Goal: Task Accomplishment & Management: Manage account settings

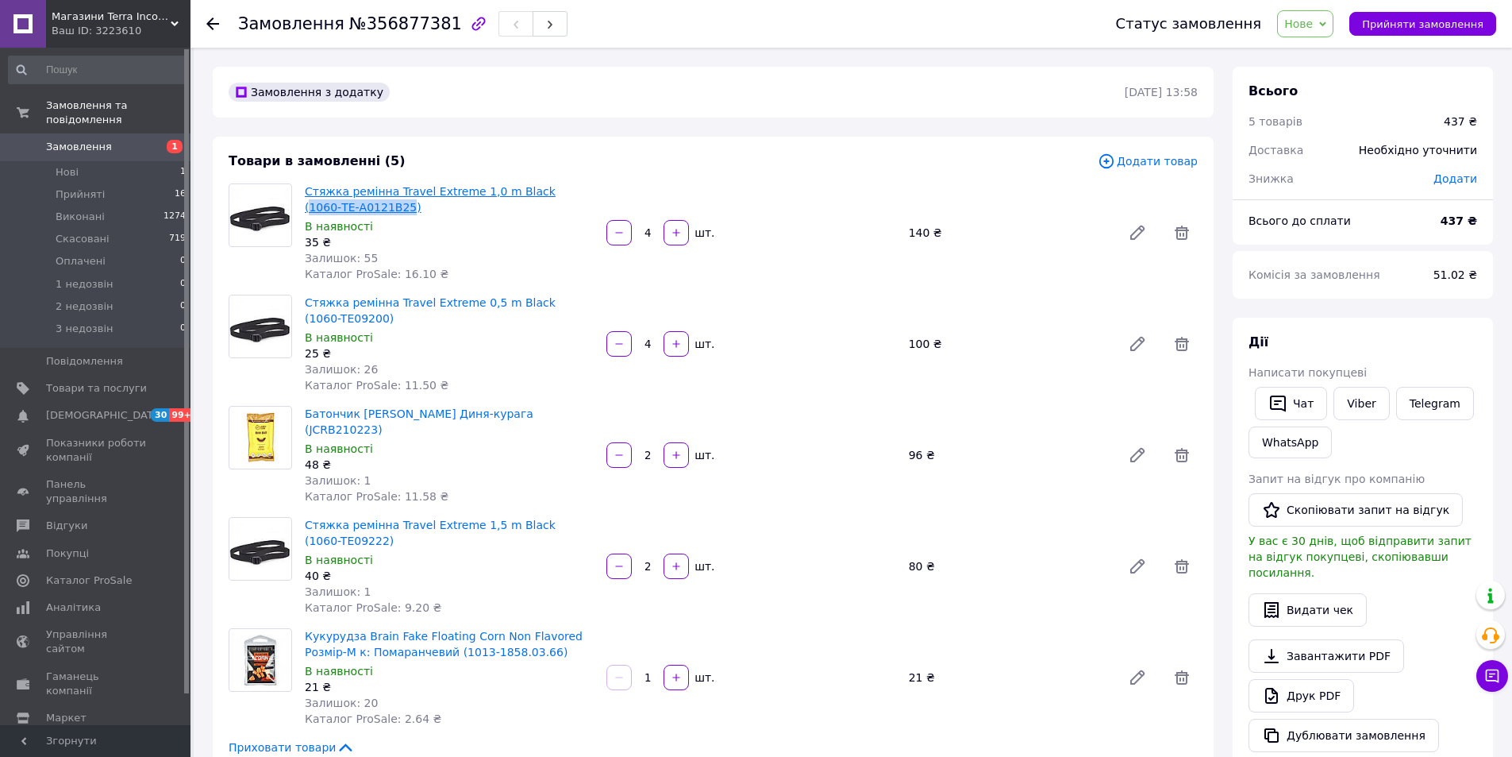
drag, startPoint x: 526, startPoint y: 177, endPoint x: 352, endPoint y: 204, distance: 175.9
click at [352, 204] on div "Товари в замовленні (5) Додати товар Стяжка ремінна Travel Extreme 1,0 m Black …" at bounding box center [713, 454] width 1001 height 634
copy link "1060-ТE-А0121B25"
drag, startPoint x: 525, startPoint y: 287, endPoint x: 347, endPoint y: 323, distance: 181.5
click at [347, 323] on div "Товари в замовленні (5) Додати товар Стяжка ремінна Travel Extreme 1,0 m Black …" at bounding box center [713, 454] width 1001 height 634
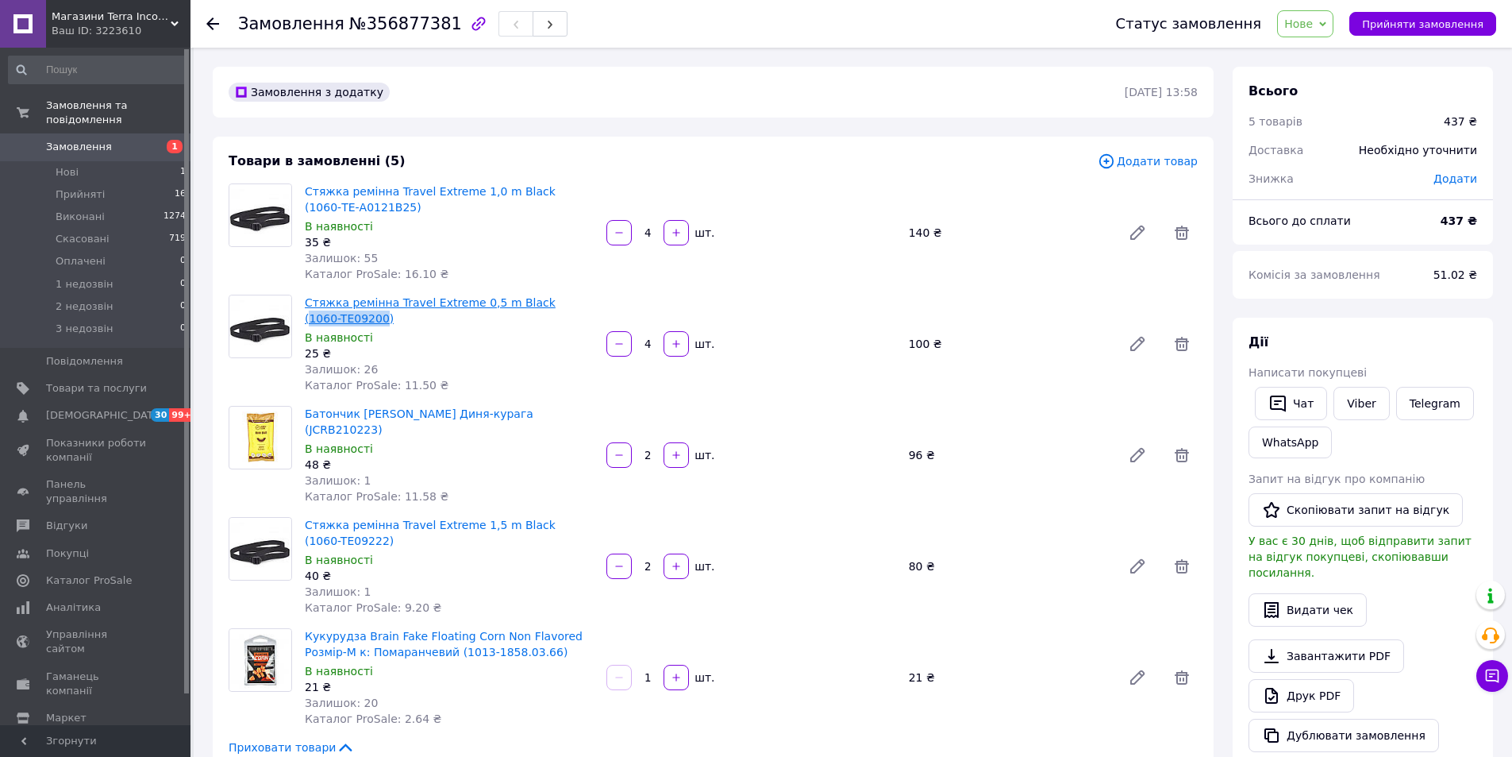
copy link "1060-TE09200"
drag, startPoint x: 487, startPoint y: 404, endPoint x: 545, endPoint y: 414, distance: 58.7
click at [545, 414] on div "Батончик James Cook Диня-курага (JCRB210223) В наявності 48 ₴ Залишок: 1 Катало…" at bounding box center [449, 454] width 302 height 105
copy link "JCRB210223"
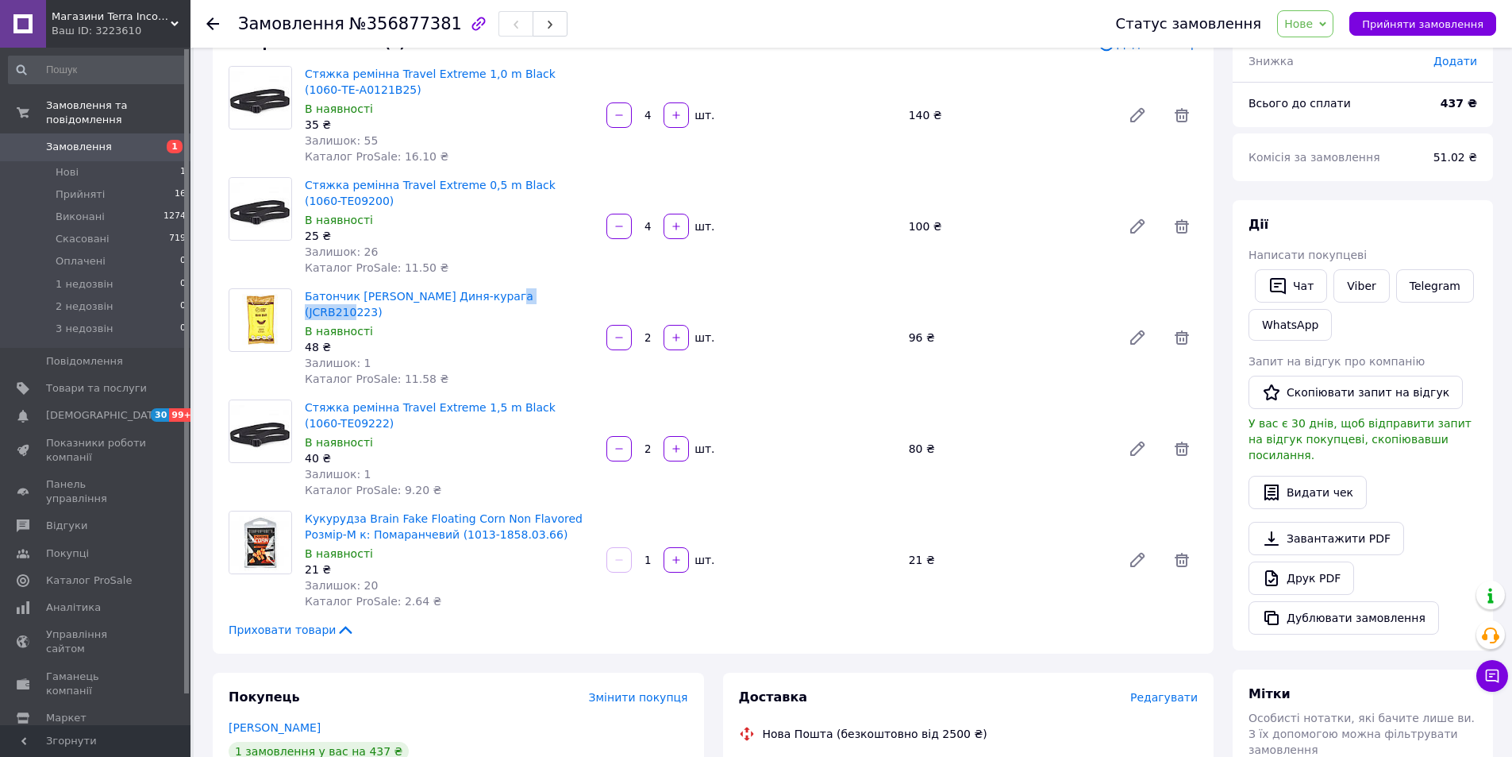
scroll to position [159, 0]
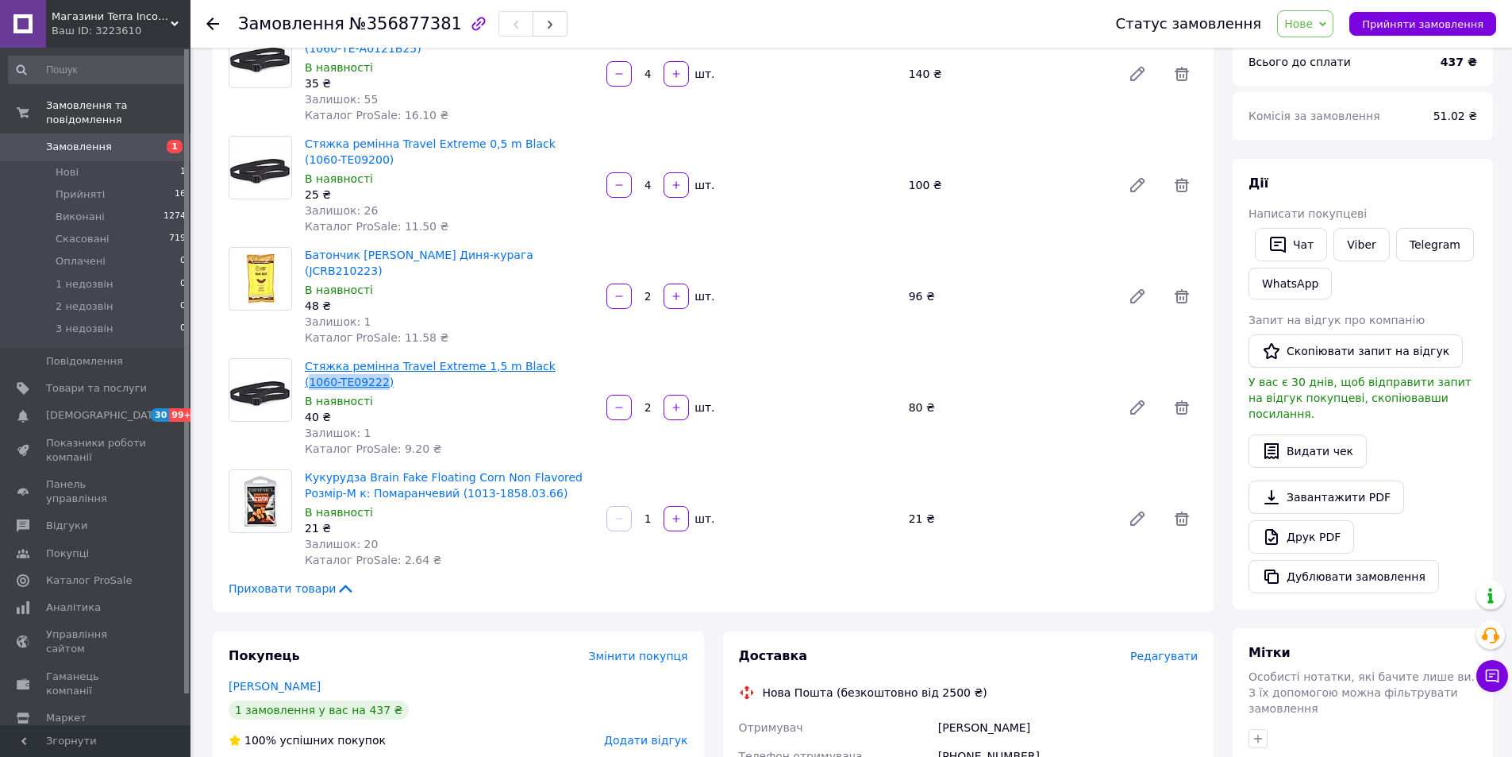
drag, startPoint x: 526, startPoint y: 337, endPoint x: 345, endPoint y: 365, distance: 182.3
click at [345, 365] on div "Товари в замовленні (5) Додати товар Стяжка ремінна Travel Extreme 1,0 m Black …" at bounding box center [713, 295] width 1001 height 634
copy link "1060-TE09222"
drag, startPoint x: 502, startPoint y: 471, endPoint x: 415, endPoint y: 478, distance: 86.8
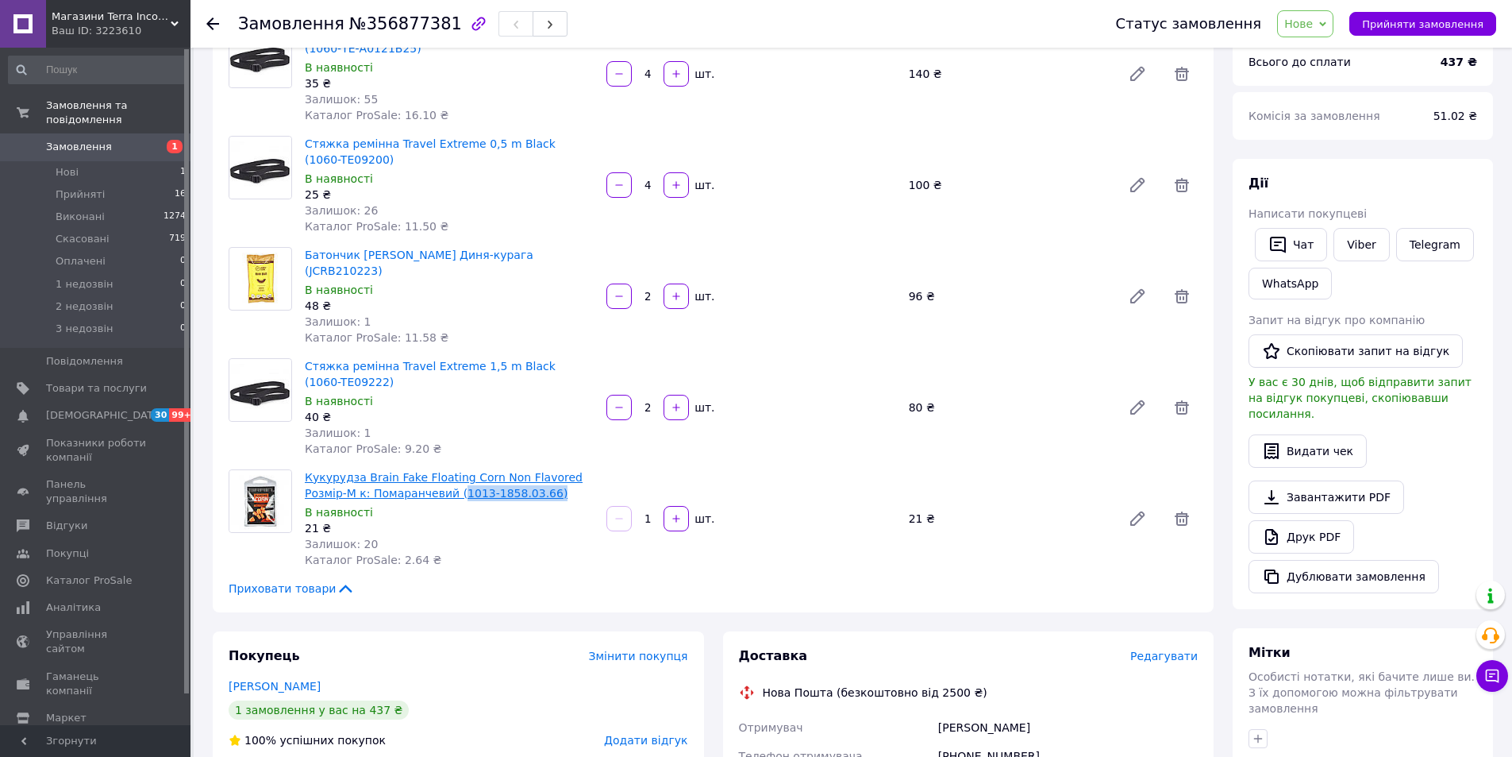
click at [415, 478] on span "Кукурудза Brain Fake Floating Corn Non Flavored Розмір-M к: Помаранчевий (1013-…" at bounding box center [449, 485] width 289 height 32
copy link "1013-1858.03.66)"
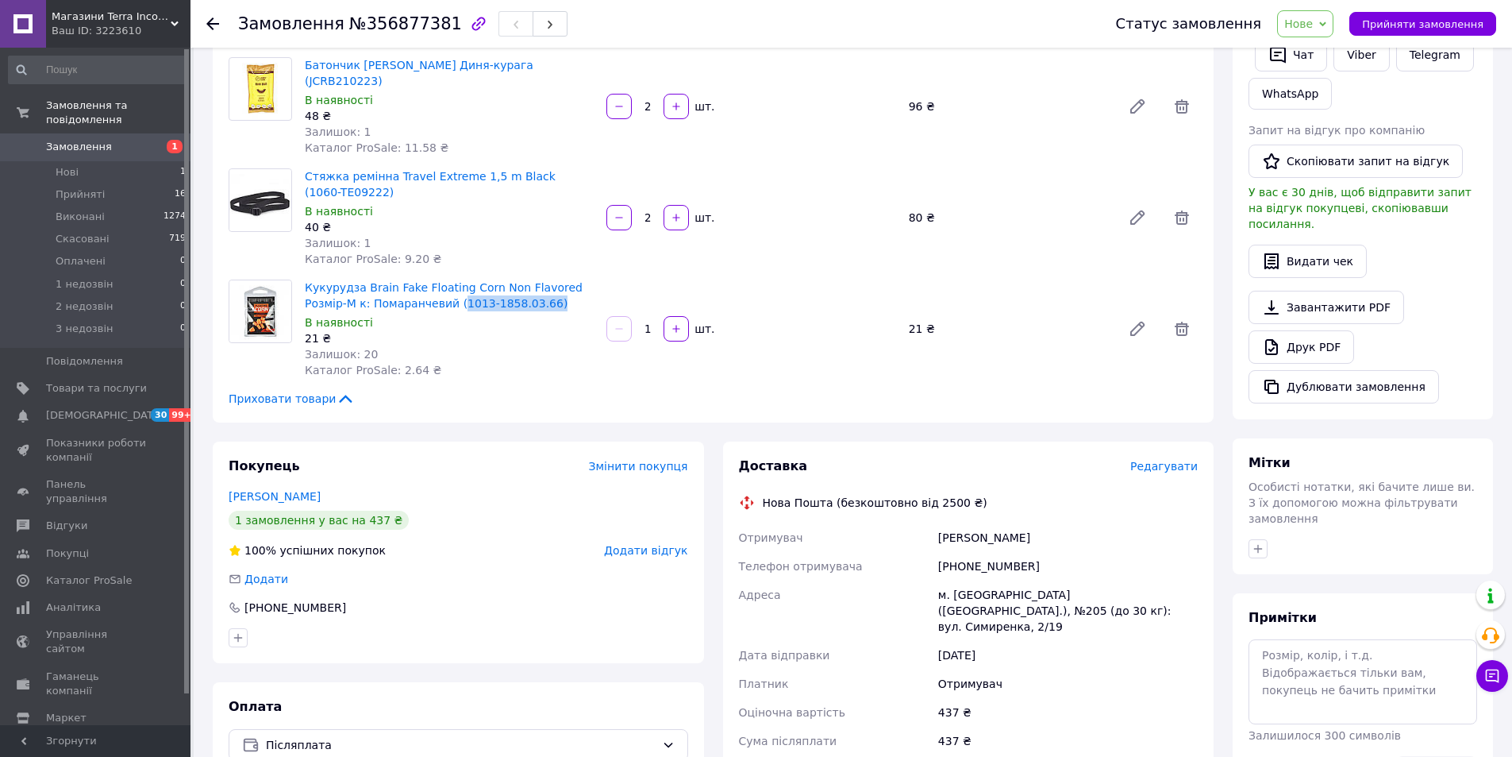
scroll to position [556, 0]
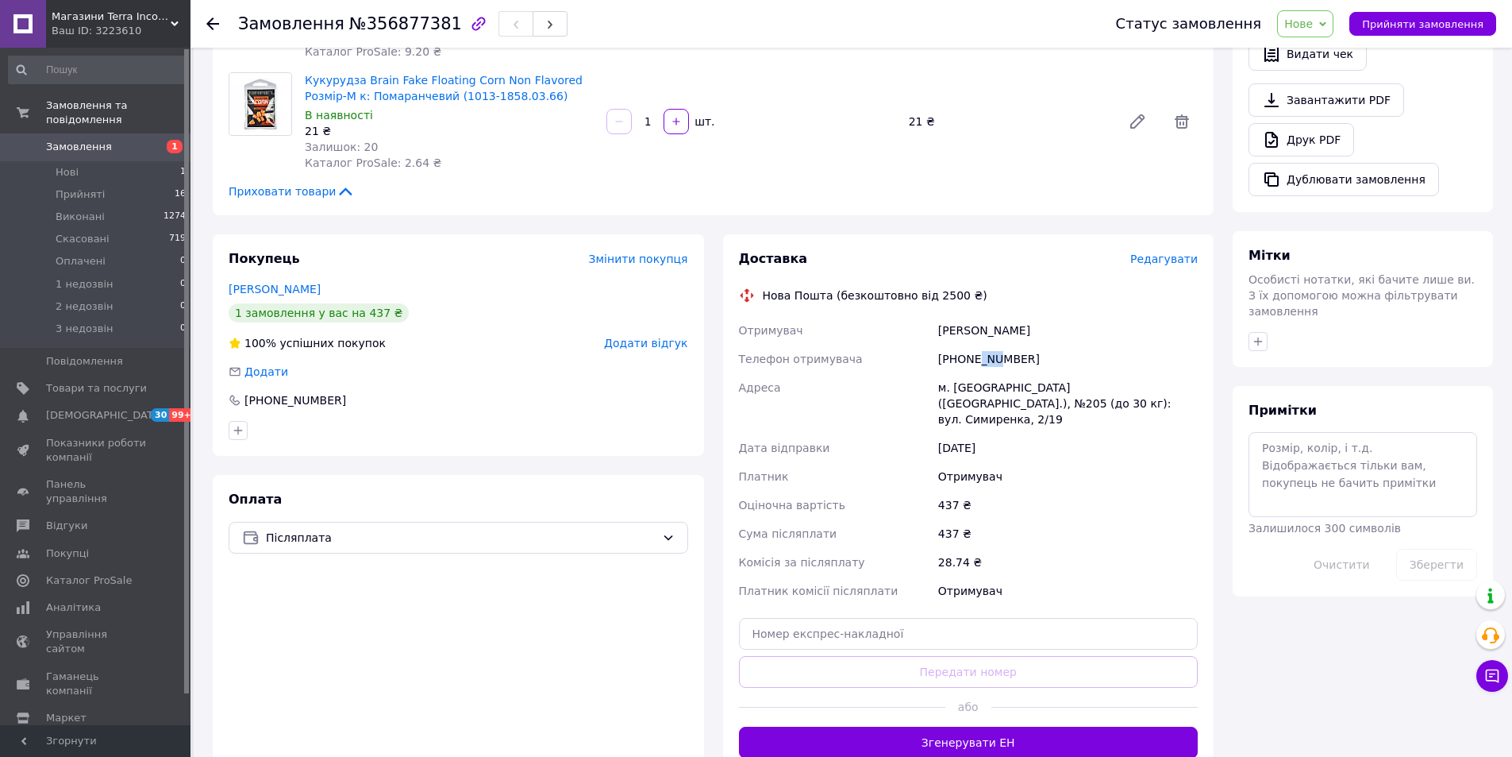
drag, startPoint x: 976, startPoint y: 346, endPoint x: 994, endPoint y: 348, distance: 17.5
click at [994, 348] on div "+380633450526" at bounding box center [1068, 359] width 266 height 29
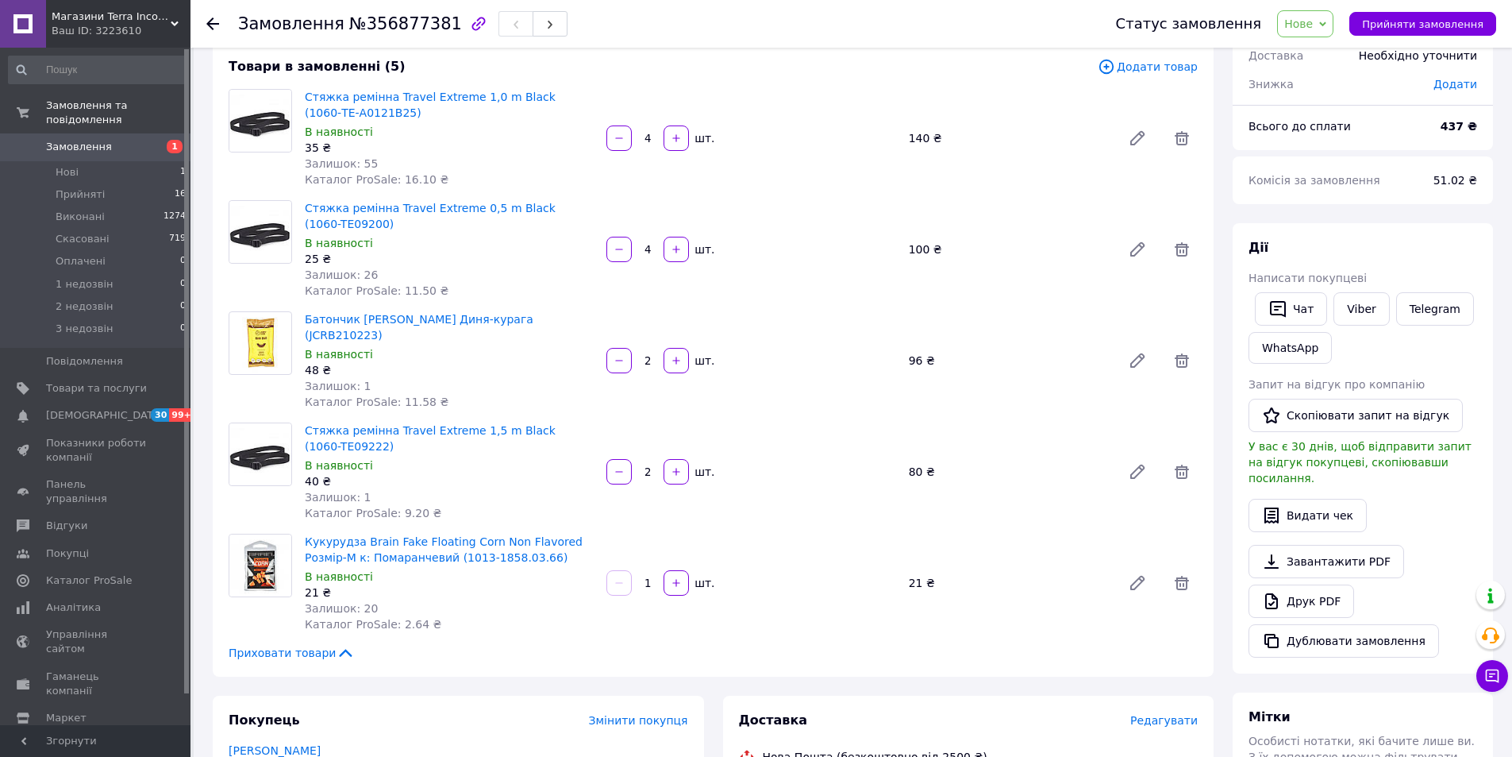
scroll to position [159, 0]
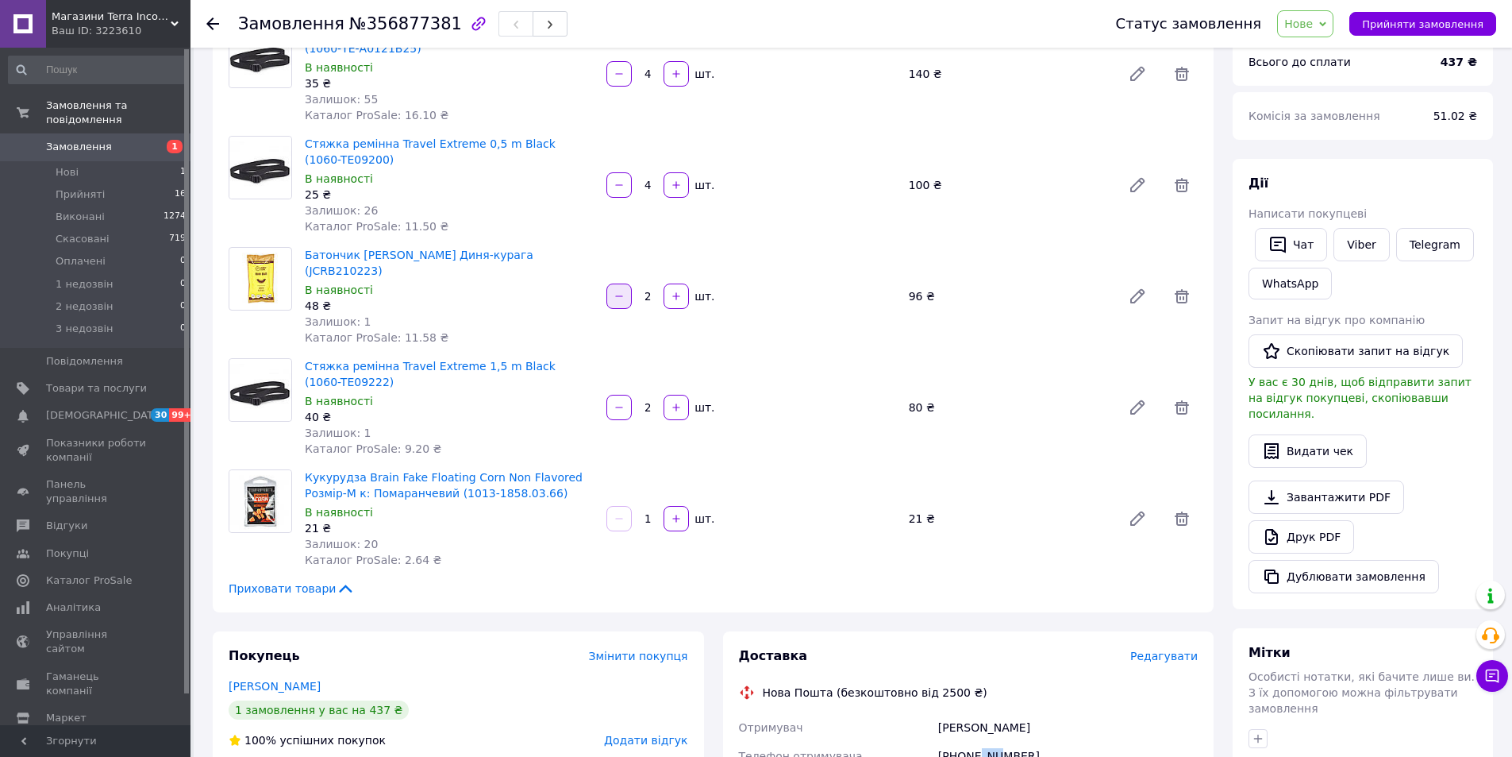
click at [618, 291] on icon "button" at bounding box center [619, 296] width 11 height 11
type input "1"
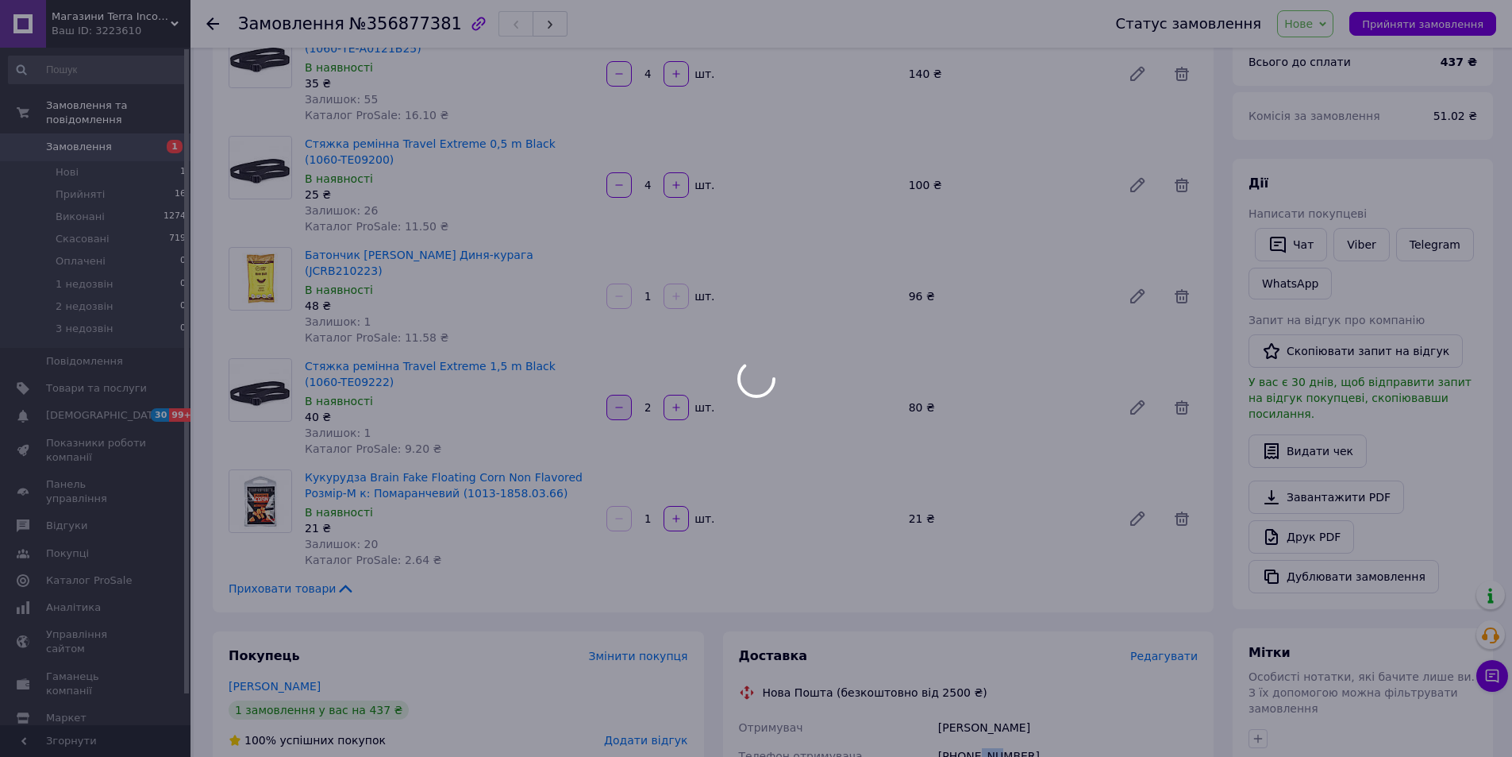
click at [622, 402] on icon "button" at bounding box center [619, 407] width 11 height 11
type input "1"
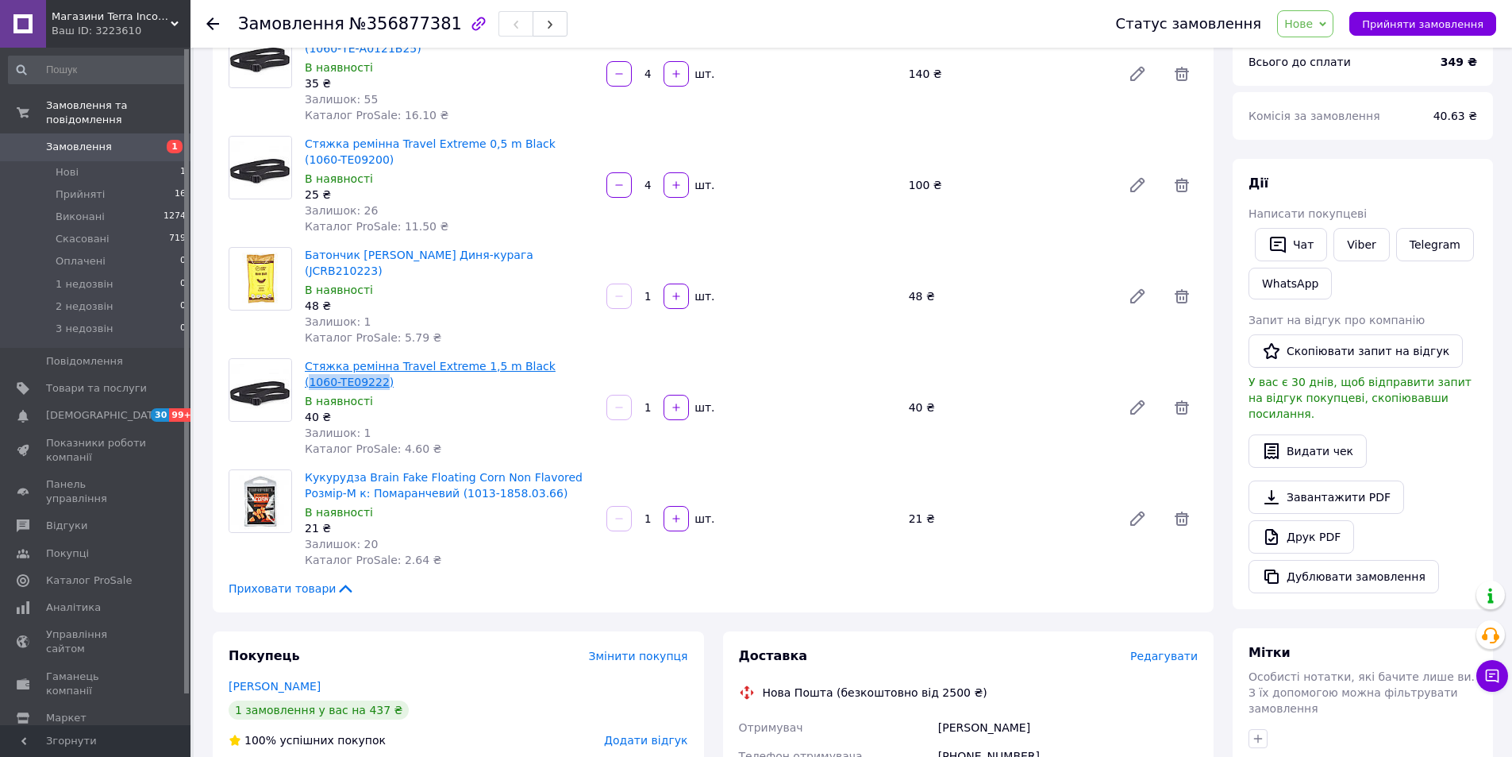
drag, startPoint x: 524, startPoint y: 339, endPoint x: 344, endPoint y: 362, distance: 181.7
click at [344, 362] on div "Стяжка ремінна Travel Extreme 1,5 m Black (1060-TE09222) В наявності 40 ₴ Залиш…" at bounding box center [449, 407] width 302 height 105
copy link "1060-TE09222"
drag, startPoint x: 505, startPoint y: 477, endPoint x: 413, endPoint y: 476, distance: 92.1
click at [413, 476] on span "Кукурудза Brain Fake Floating Corn Non Flavored Розмір-M к: Помаранчевий (1013-…" at bounding box center [449, 485] width 289 height 32
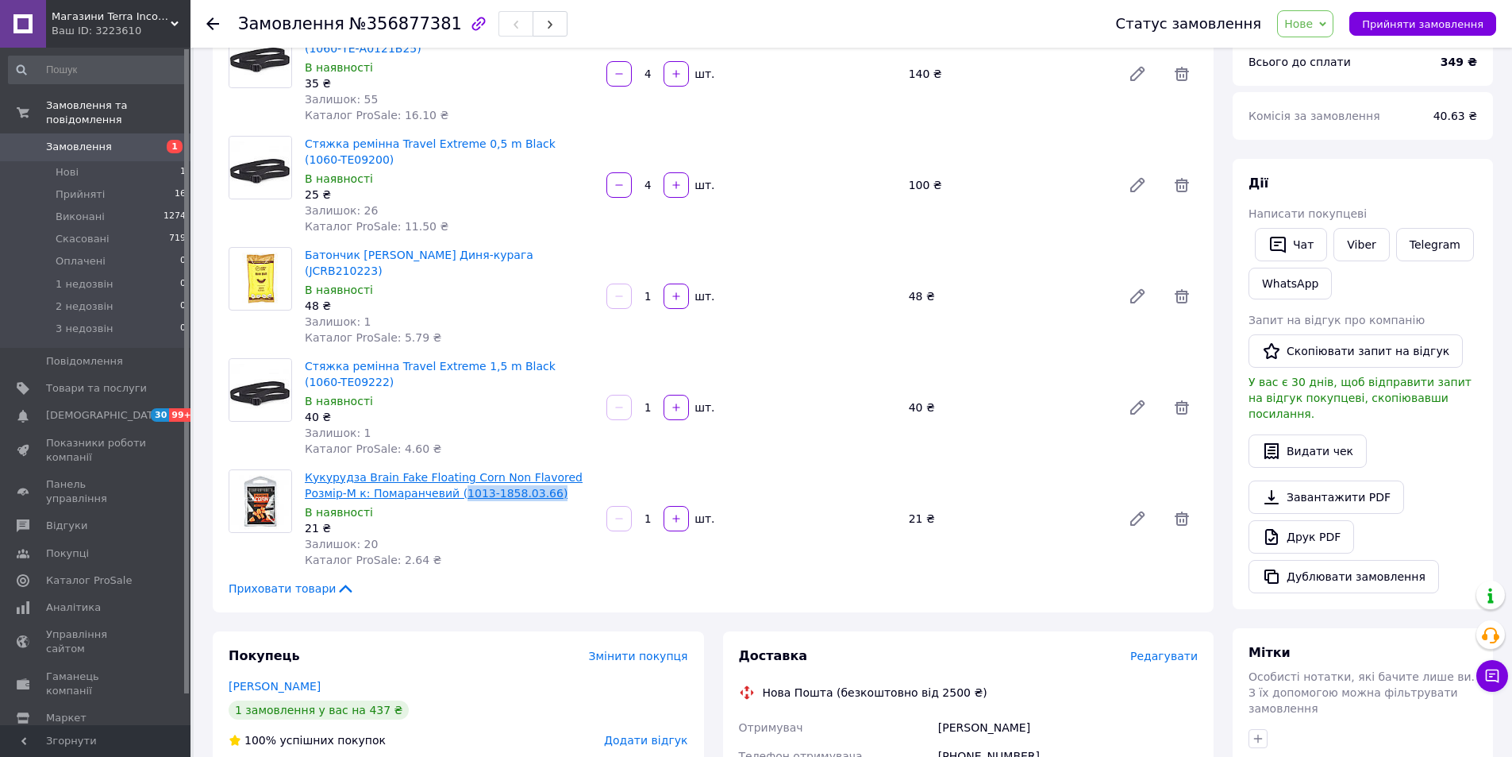
copy link "1013-1858.03.66)"
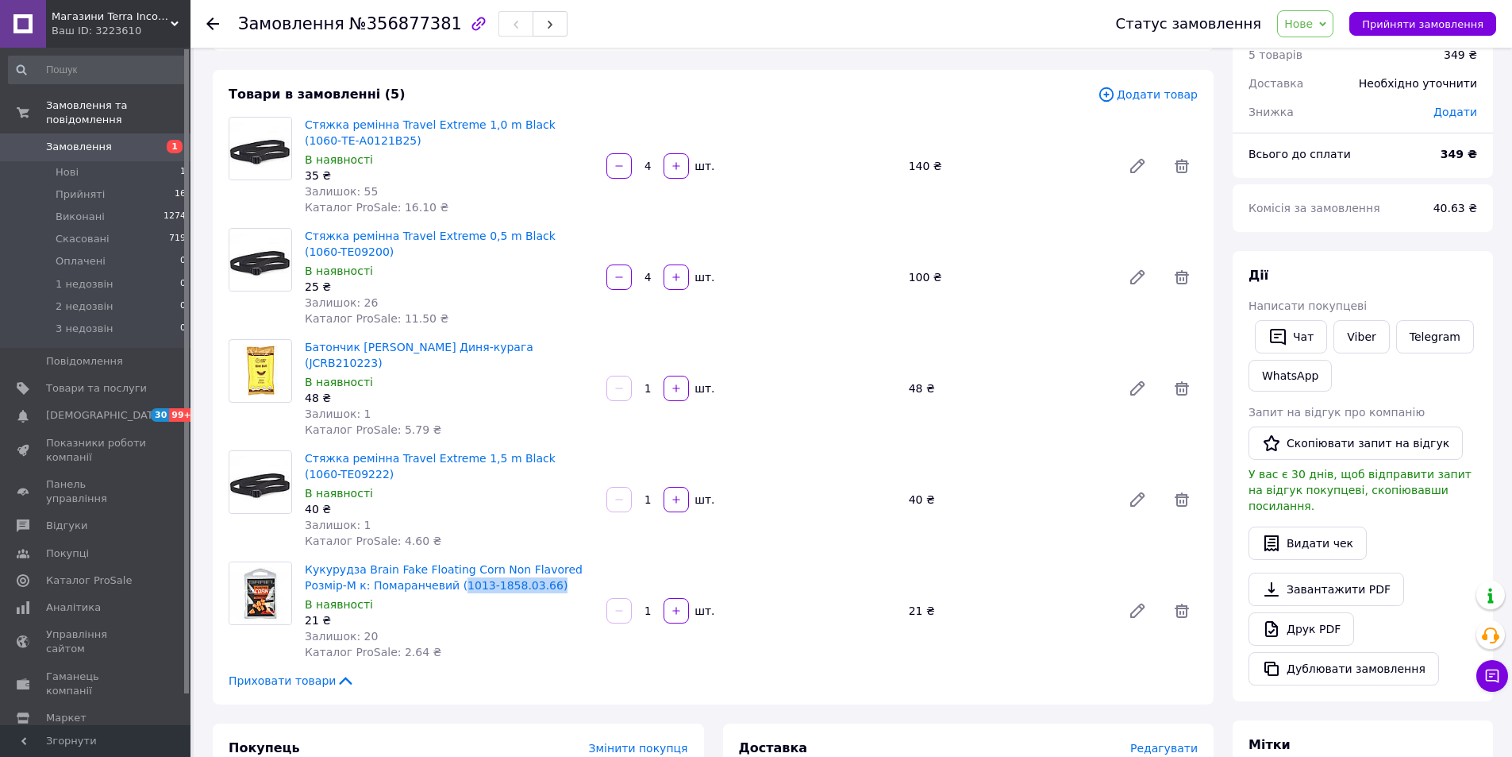
scroll to position [0, 0]
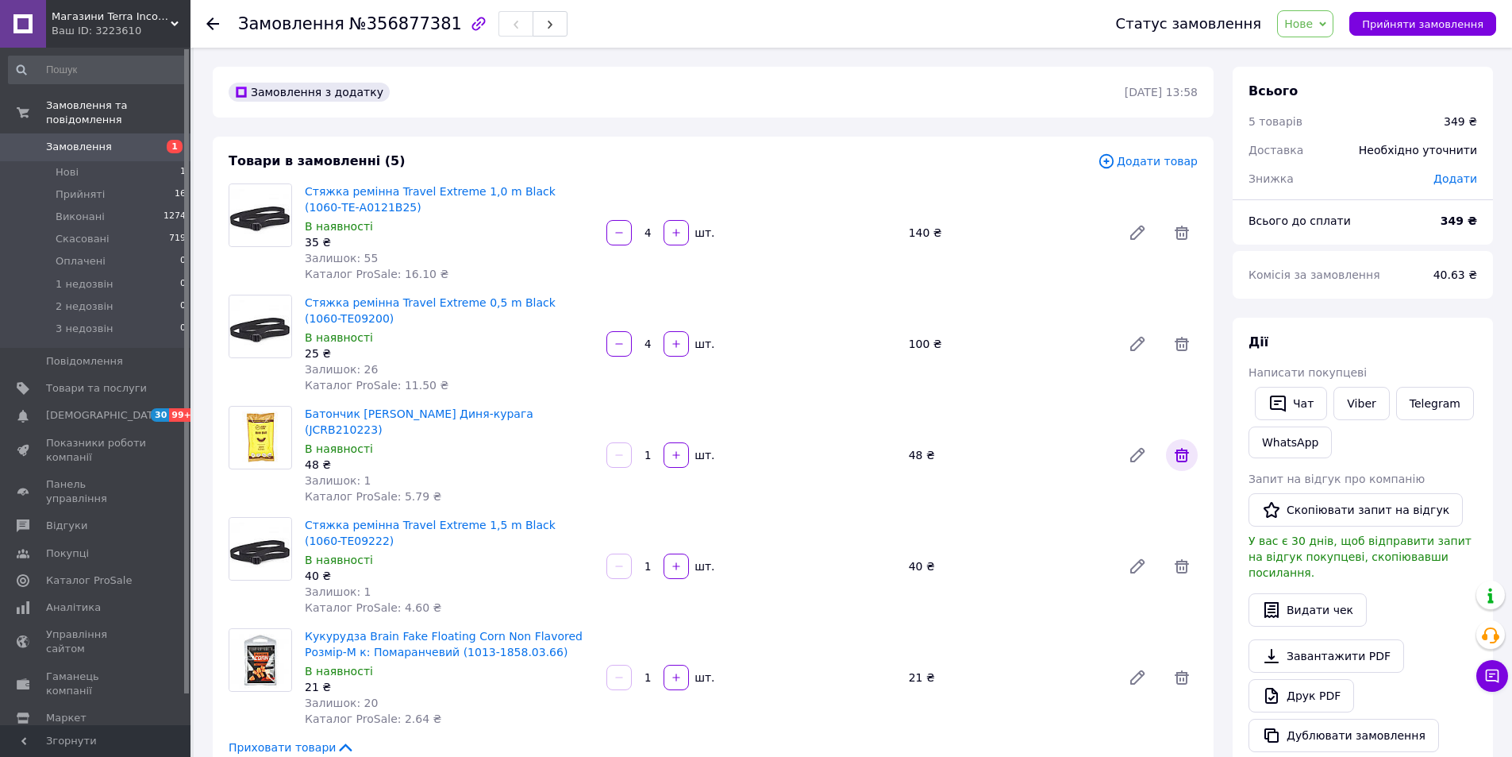
click at [1185, 449] on icon at bounding box center [1182, 454] width 19 height 19
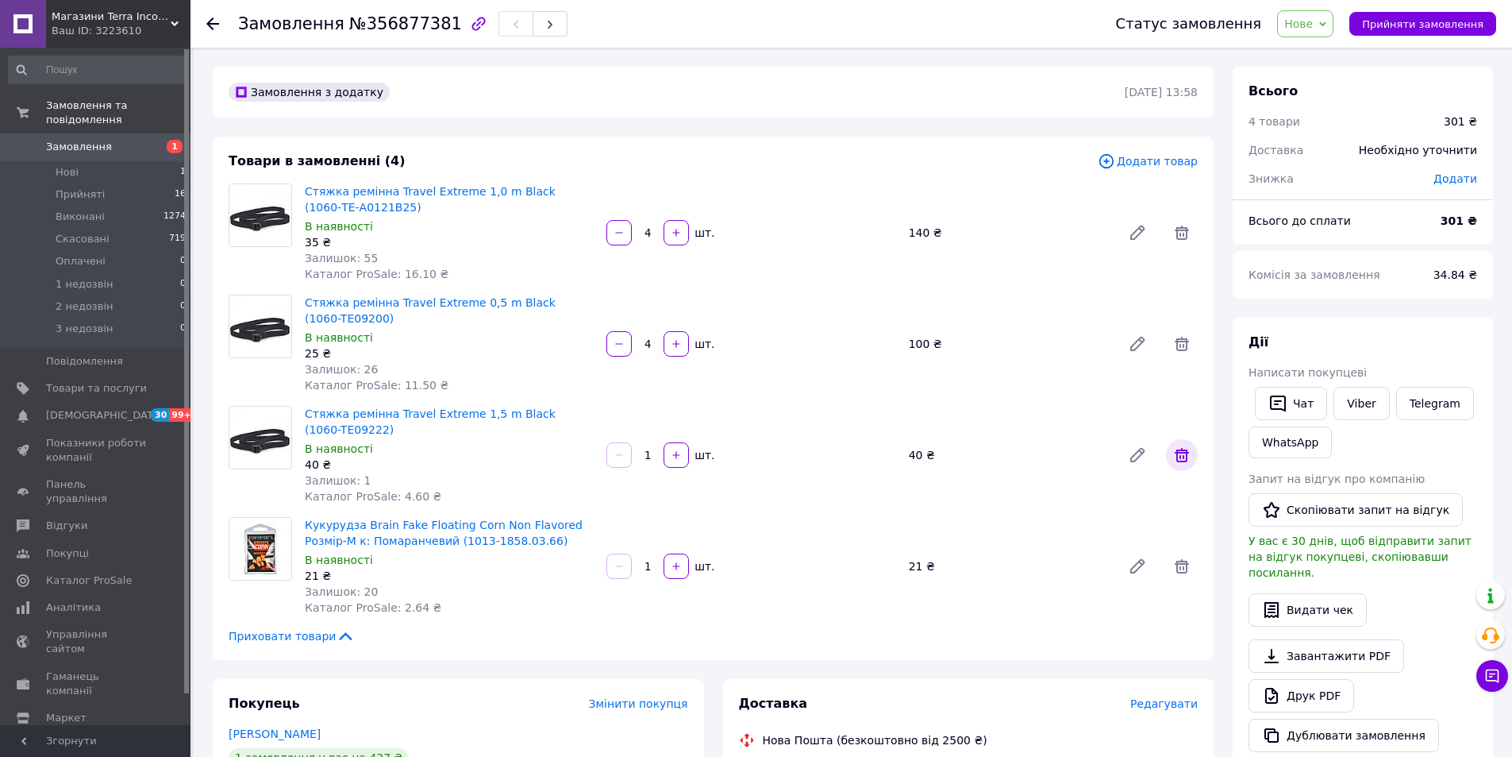
click at [1185, 456] on icon at bounding box center [1182, 454] width 19 height 19
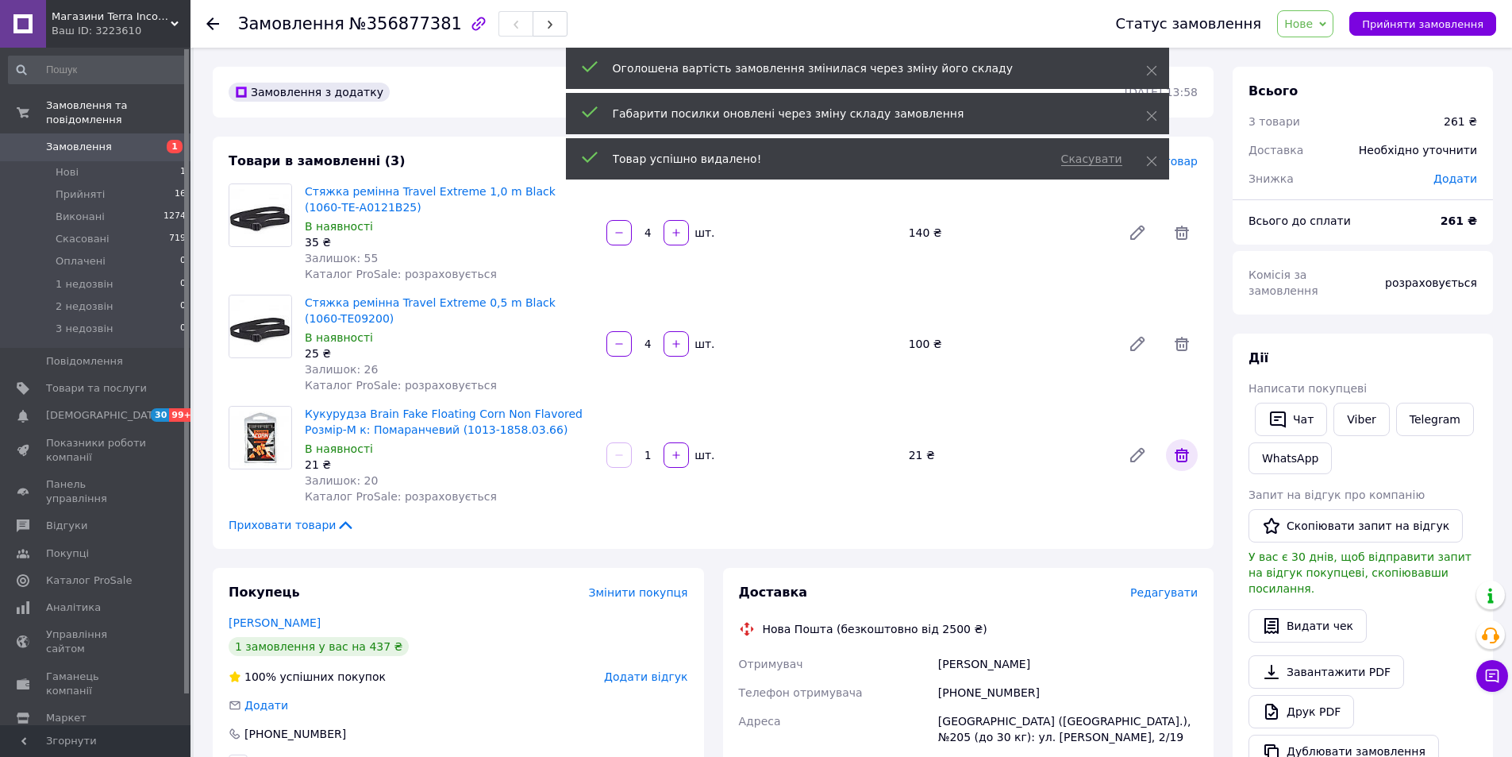
click at [1184, 454] on icon at bounding box center [1182, 454] width 19 height 19
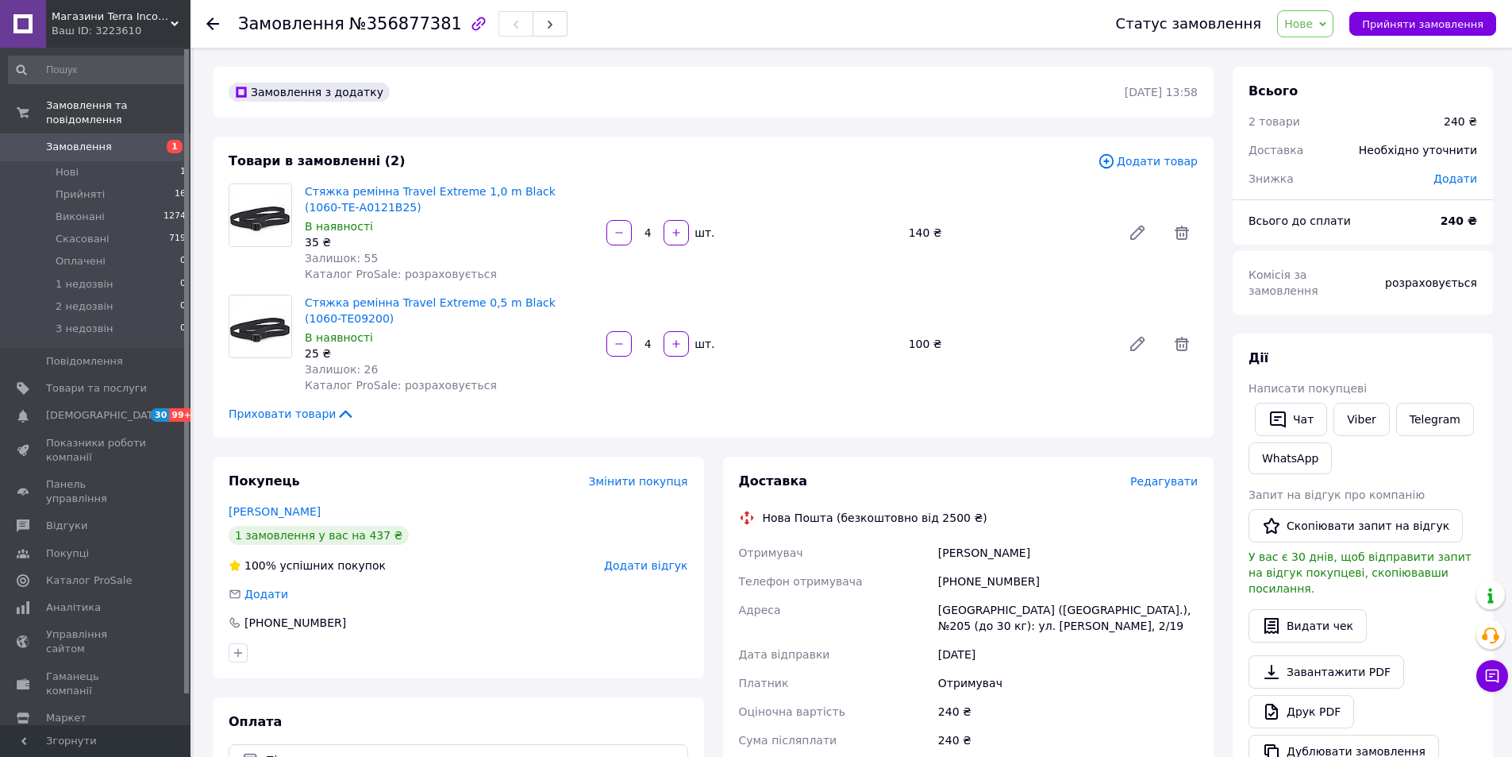
click at [1334, 24] on span "Нове" at bounding box center [1305, 23] width 56 height 27
click at [1330, 53] on li "Прийнято" at bounding box center [1315, 56] width 74 height 24
drag, startPoint x: 940, startPoint y: 553, endPoint x: 1052, endPoint y: 553, distance: 111.9
click at [1052, 553] on div "Комаринський Денис" at bounding box center [1068, 552] width 266 height 29
copy div "Комаринський Денис"
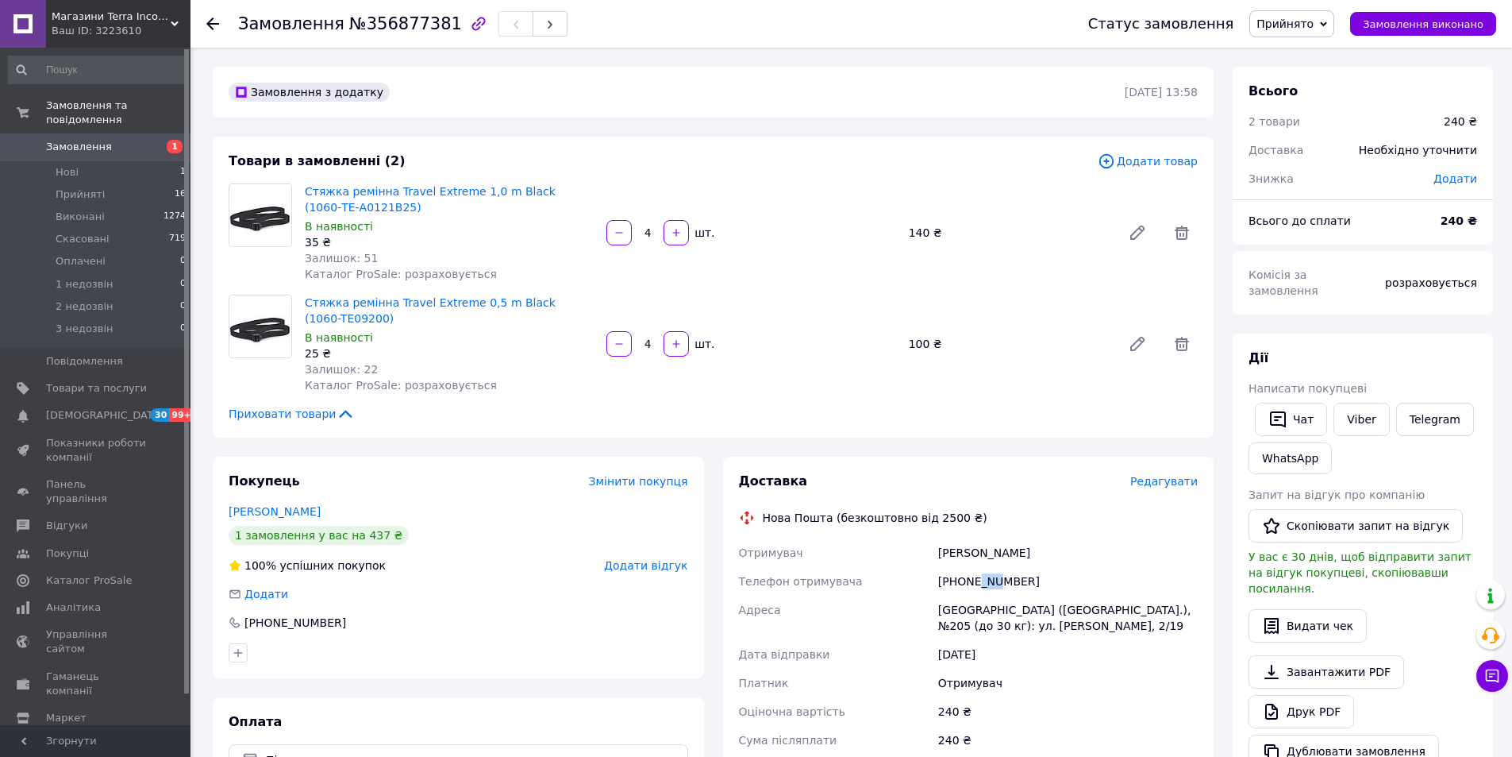
drag, startPoint x: 976, startPoint y: 580, endPoint x: 992, endPoint y: 580, distance: 15.9
click at [992, 580] on div "+380633450526" at bounding box center [1068, 581] width 266 height 29
drag, startPoint x: 524, startPoint y: 177, endPoint x: 353, endPoint y: 210, distance: 173.8
click at [353, 210] on div "Товари в замовленні (2) Додати товар Стяжка ремінна Travel Extreme 1,0 m Black …" at bounding box center [713, 287] width 1001 height 301
drag, startPoint x: 526, startPoint y: 292, endPoint x: 345, endPoint y: 321, distance: 184.0
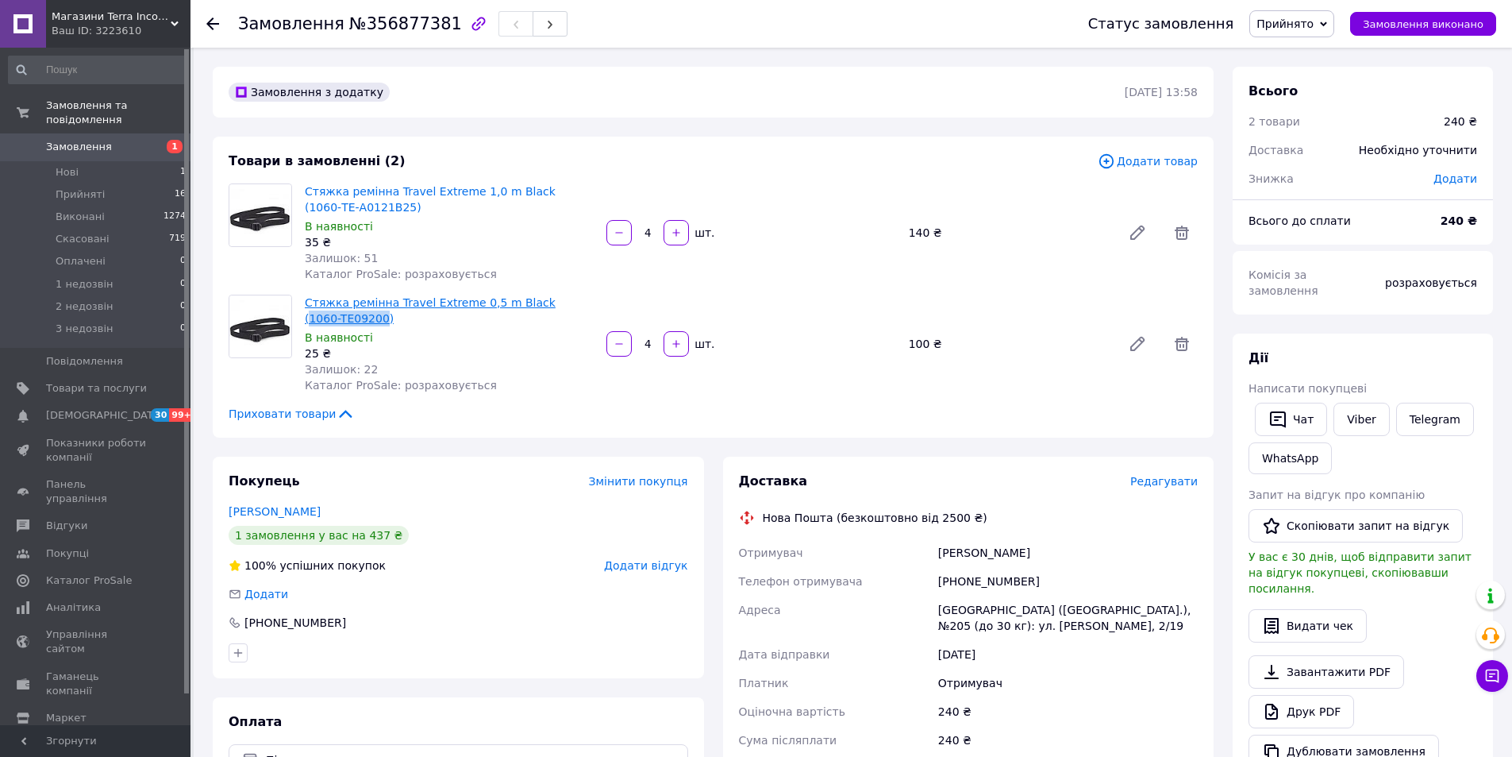
click at [345, 321] on div "Стяжка ремінна Travel Extreme 0,5 m Black (1060-TE09200) В наявності 25 ₴ Залиш…" at bounding box center [449, 343] width 302 height 105
click at [69, 165] on span "Нові" at bounding box center [67, 172] width 23 height 14
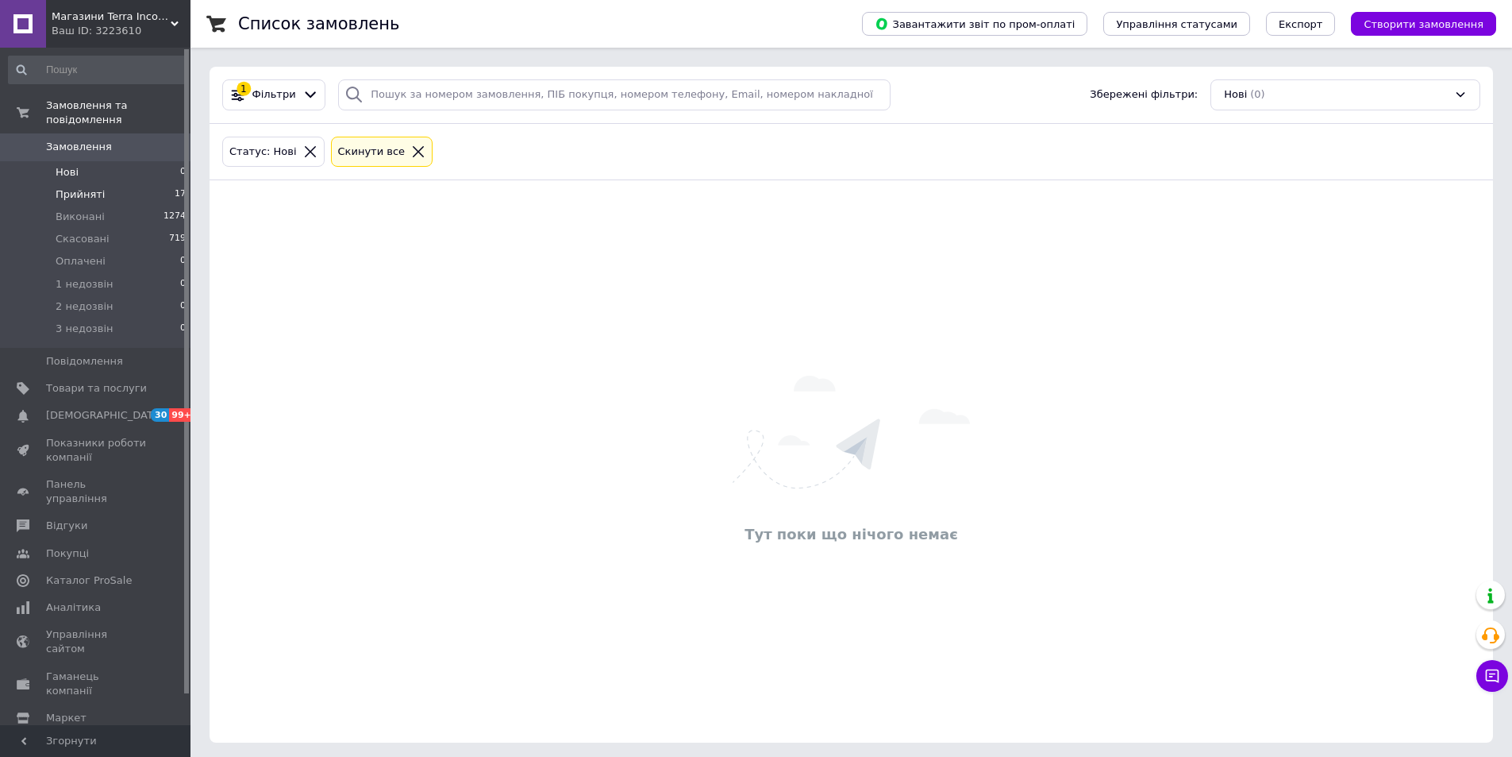
click at [79, 187] on span "Прийняті" at bounding box center [80, 194] width 49 height 14
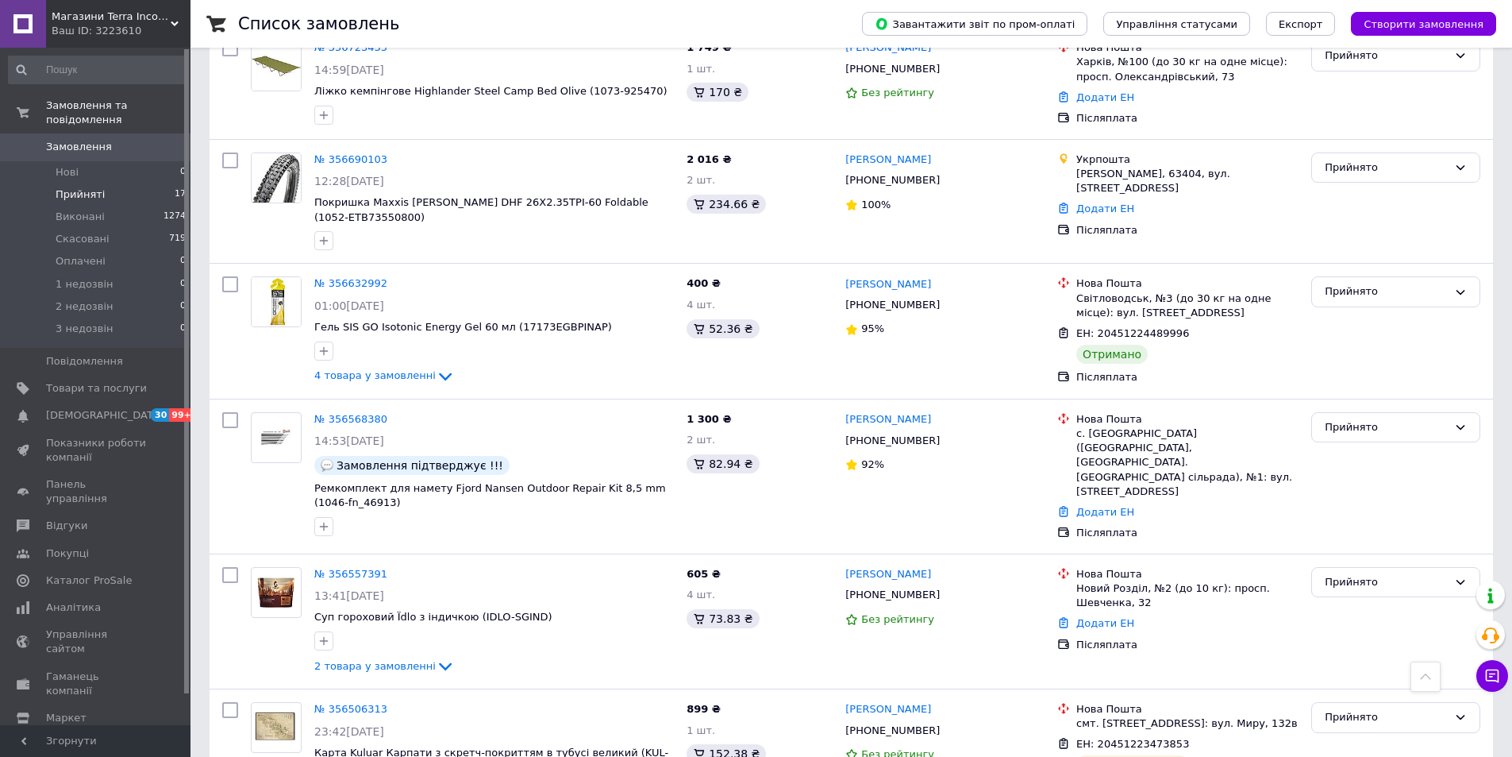
scroll to position [476, 0]
click at [1407, 283] on div "Прийнято" at bounding box center [1386, 291] width 123 height 17
click at [1331, 310] on li "Виконано" at bounding box center [1396, 324] width 168 height 29
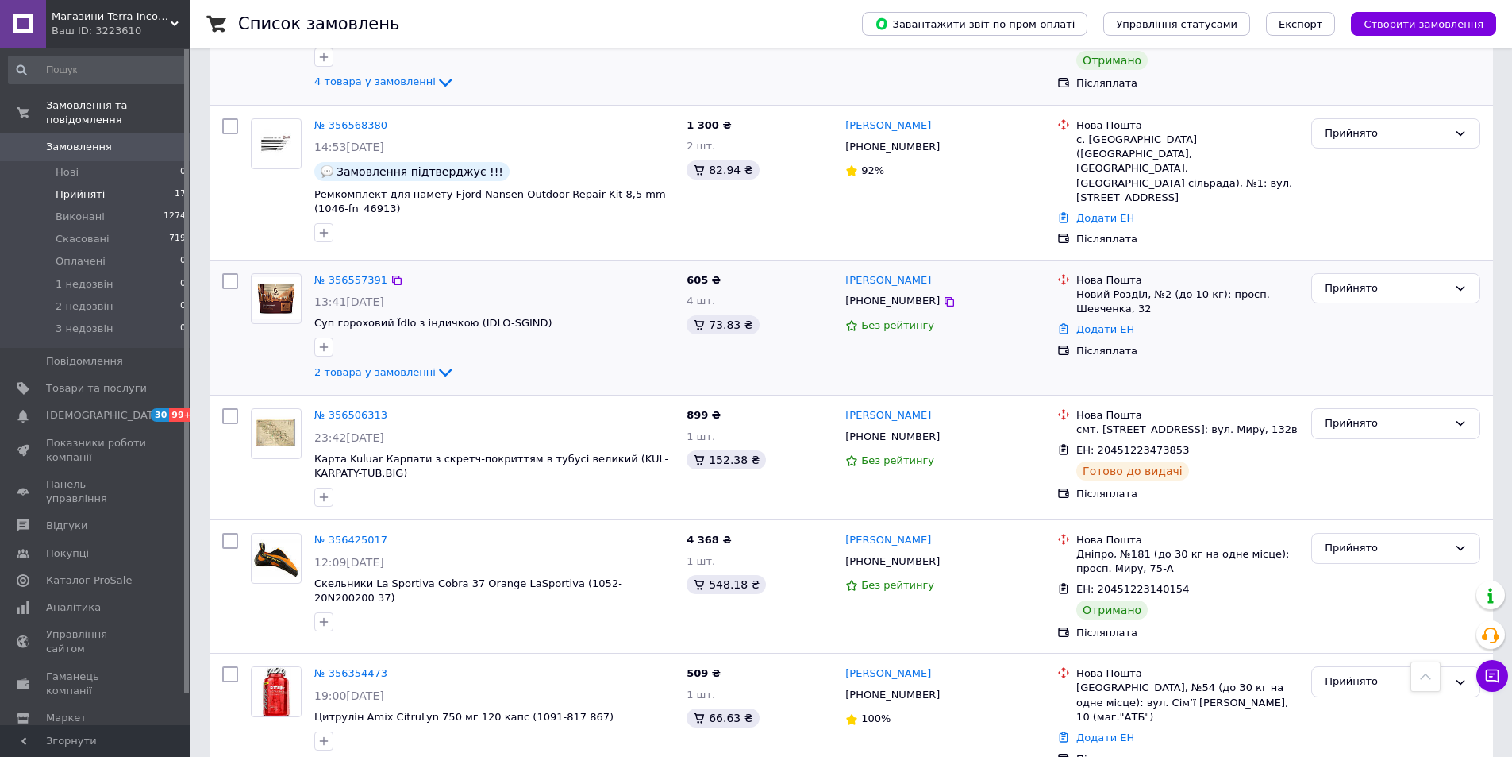
scroll to position [794, 0]
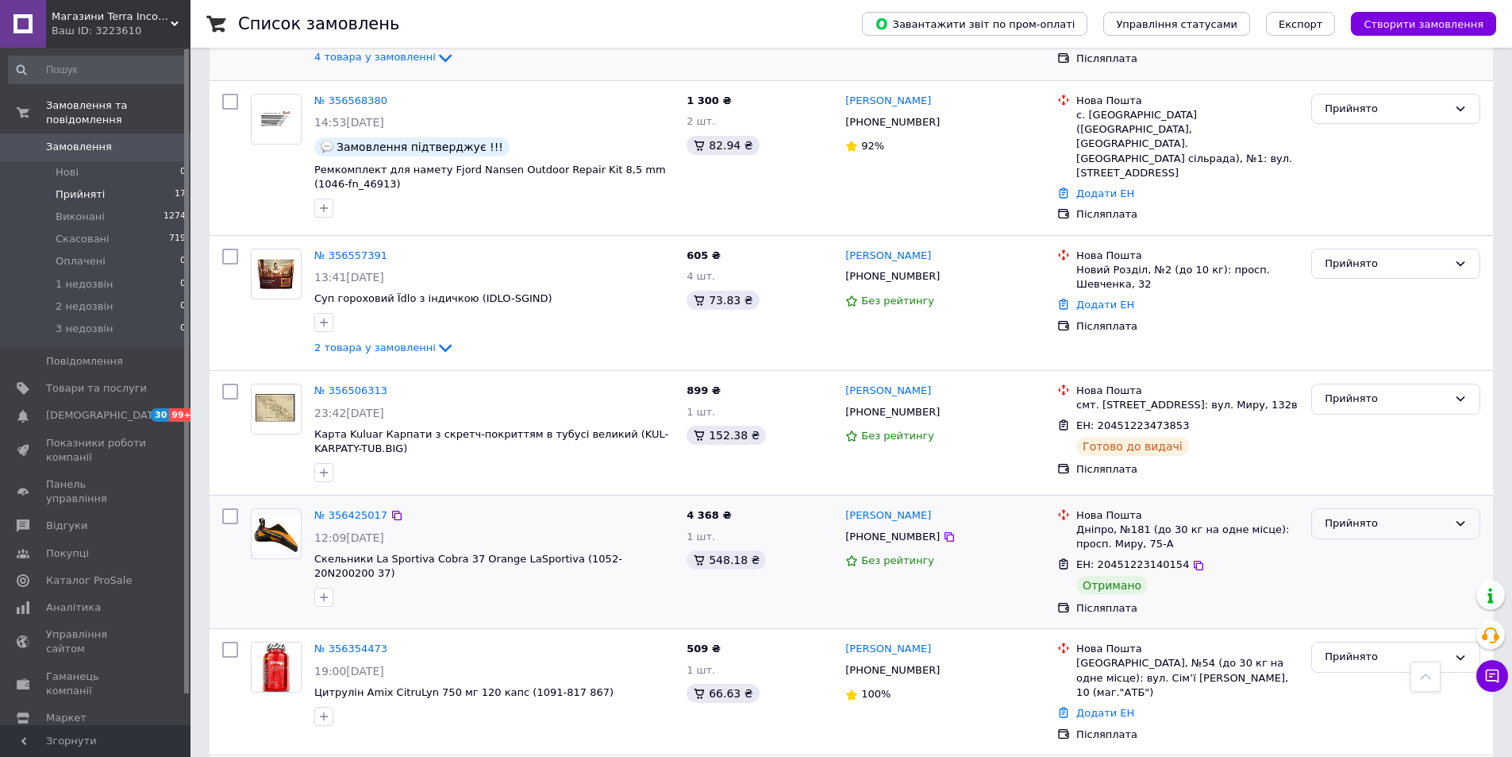
click at [1358, 515] on div "Прийнято" at bounding box center [1386, 523] width 123 height 17
click at [1347, 542] on li "Виконано" at bounding box center [1396, 556] width 168 height 29
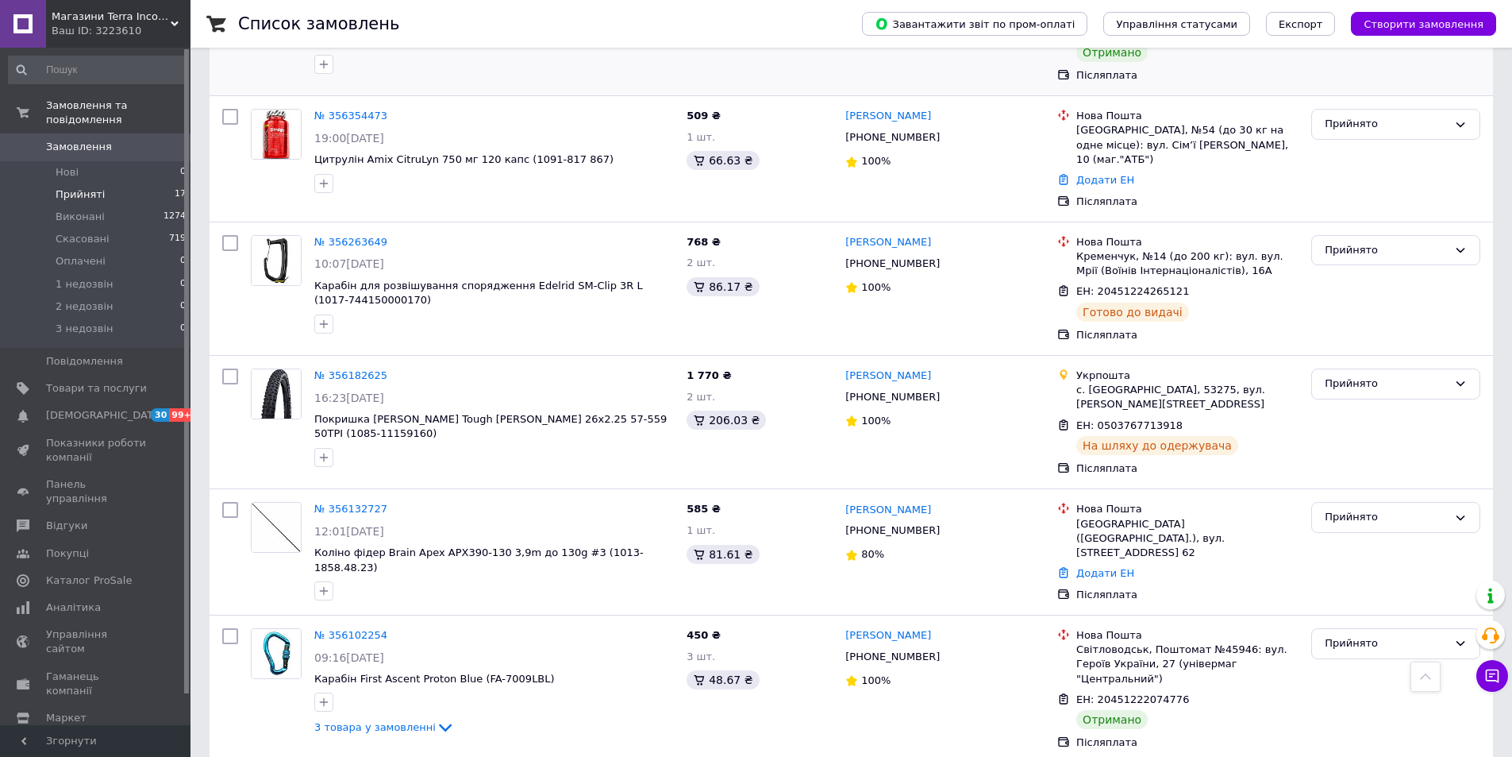
scroll to position [1429, 0]
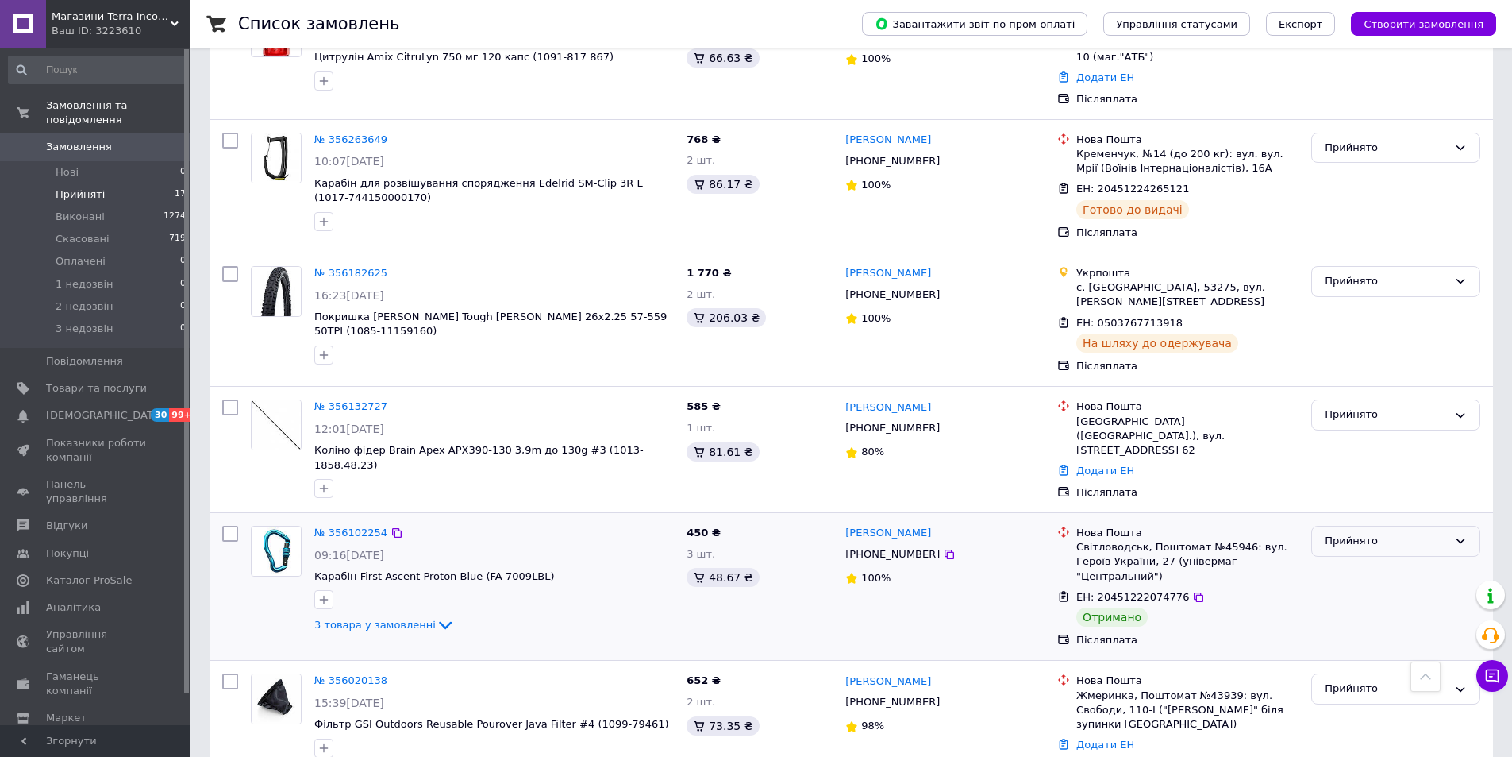
click at [1366, 533] on div "Прийнято" at bounding box center [1386, 541] width 123 height 17
click at [1349, 560] on li "Виконано" at bounding box center [1396, 574] width 168 height 29
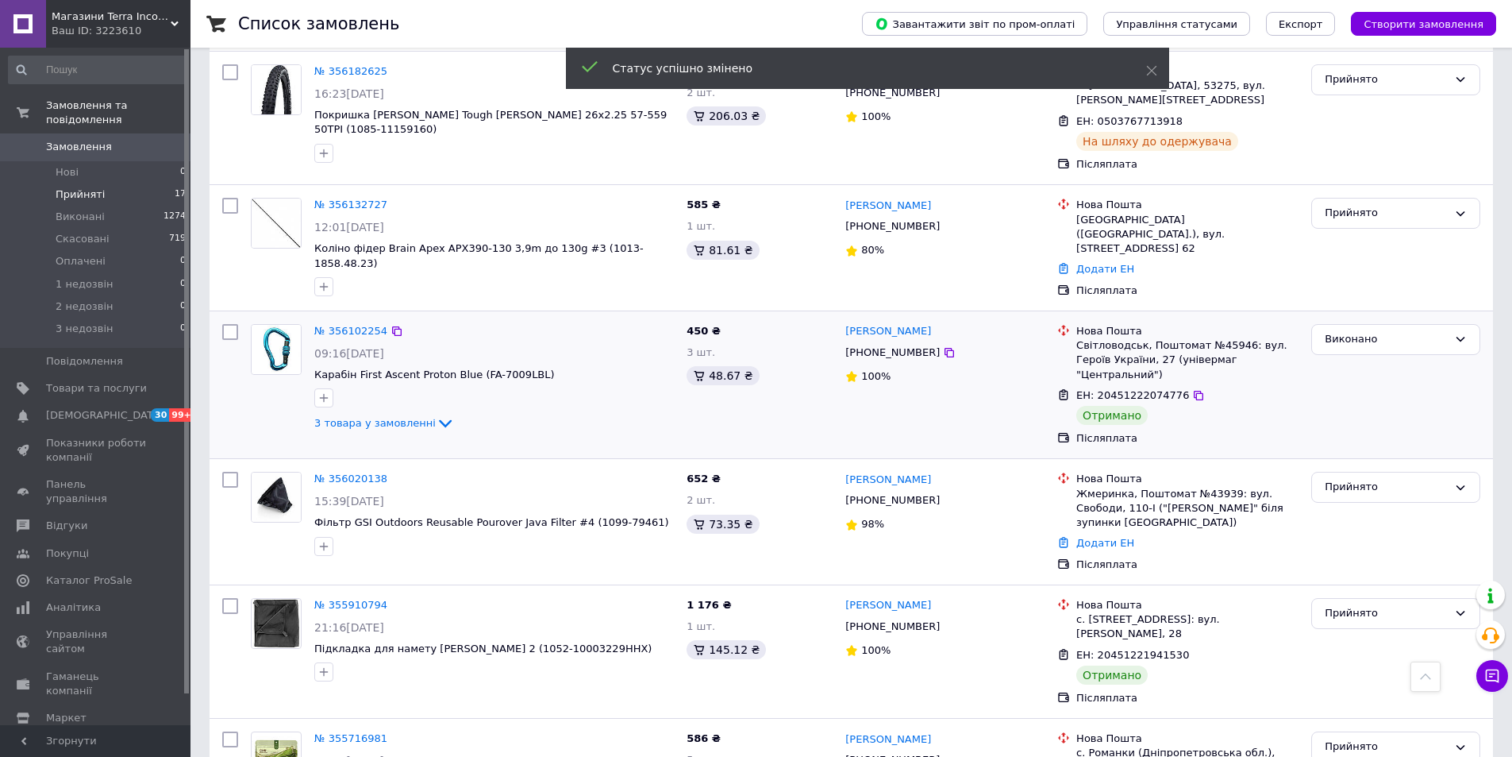
scroll to position [1654, 0]
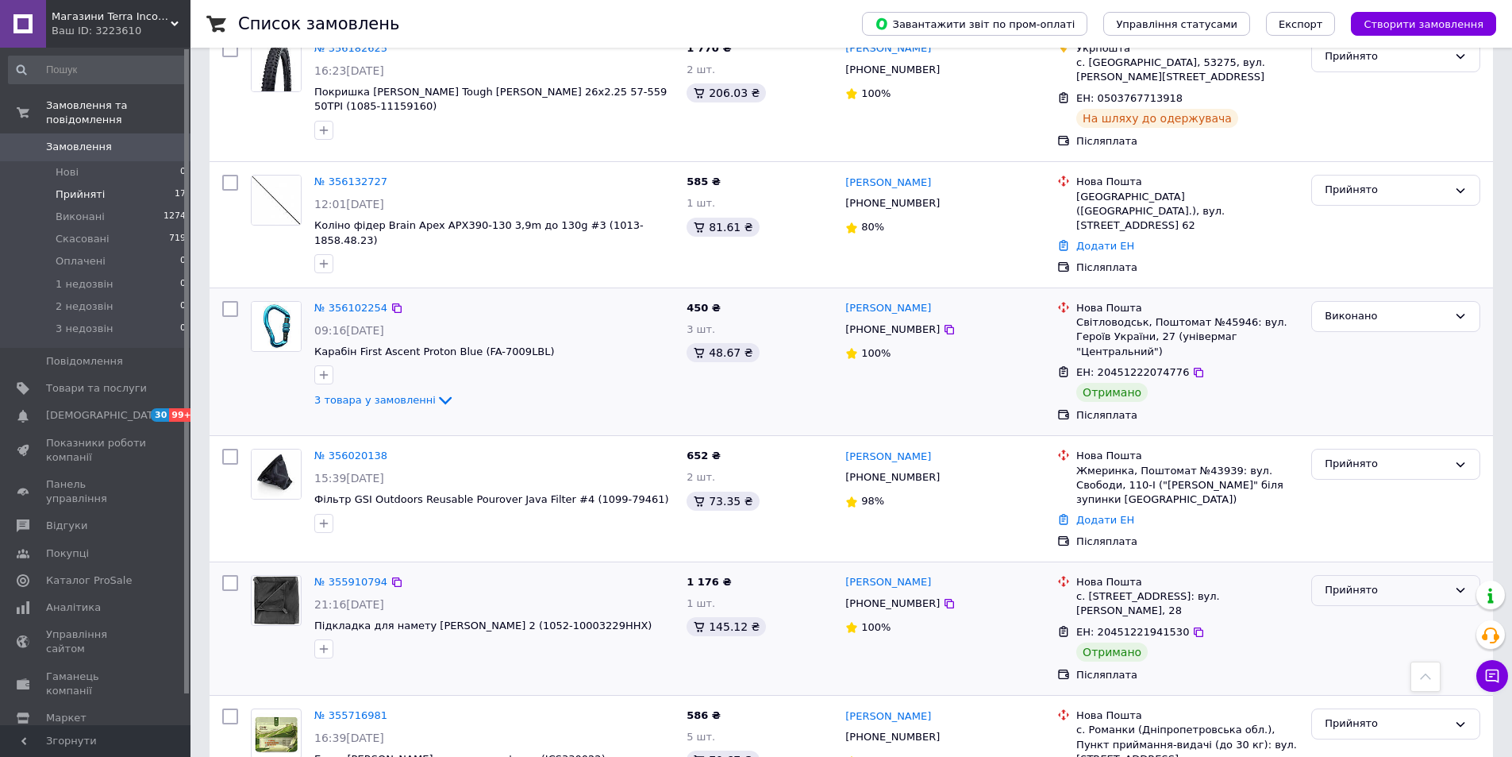
click at [1355, 575] on div "Прийнято" at bounding box center [1395, 590] width 169 height 31
click at [1342, 609] on li "Виконано" at bounding box center [1396, 623] width 168 height 29
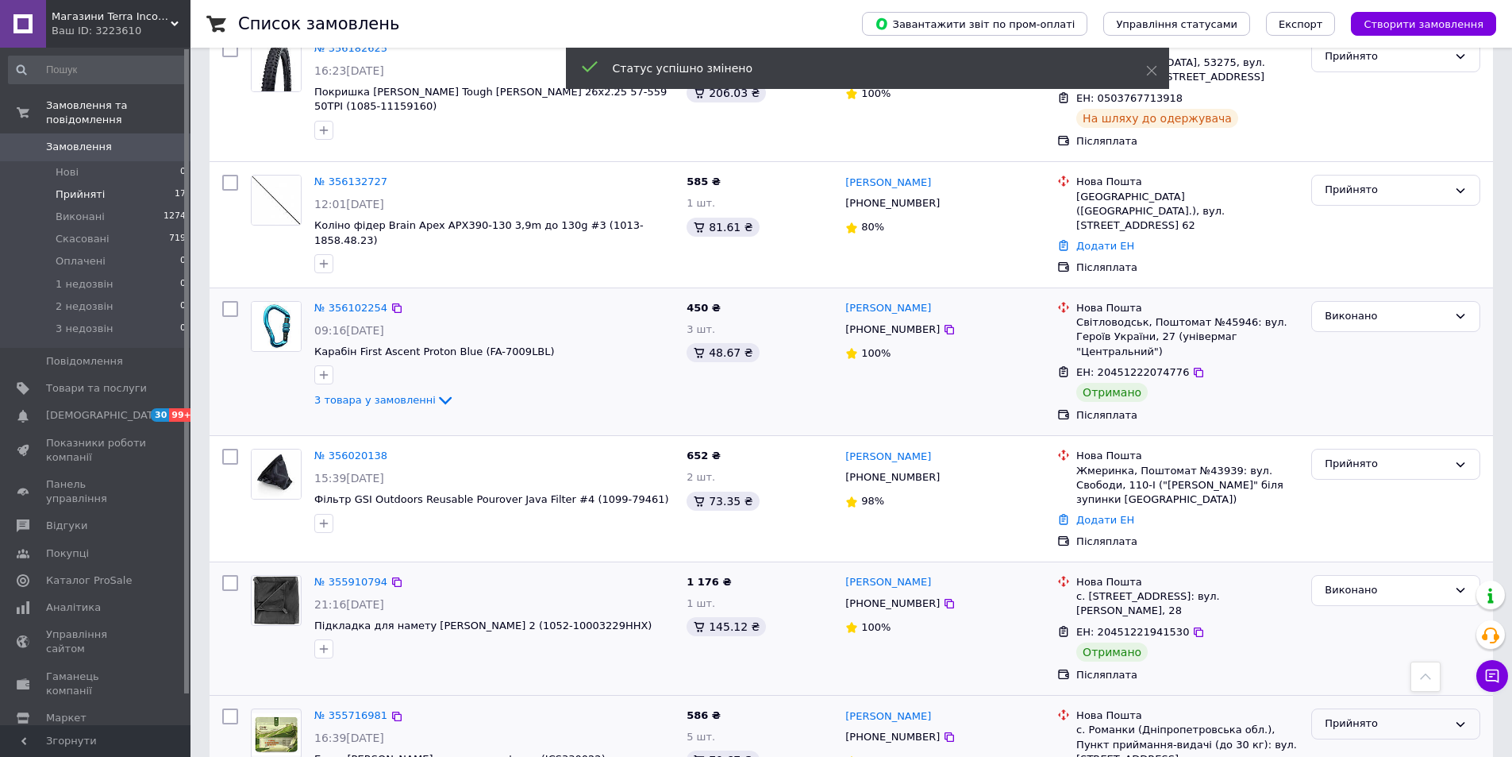
click at [1353, 715] on div "Прийнято" at bounding box center [1386, 723] width 123 height 17
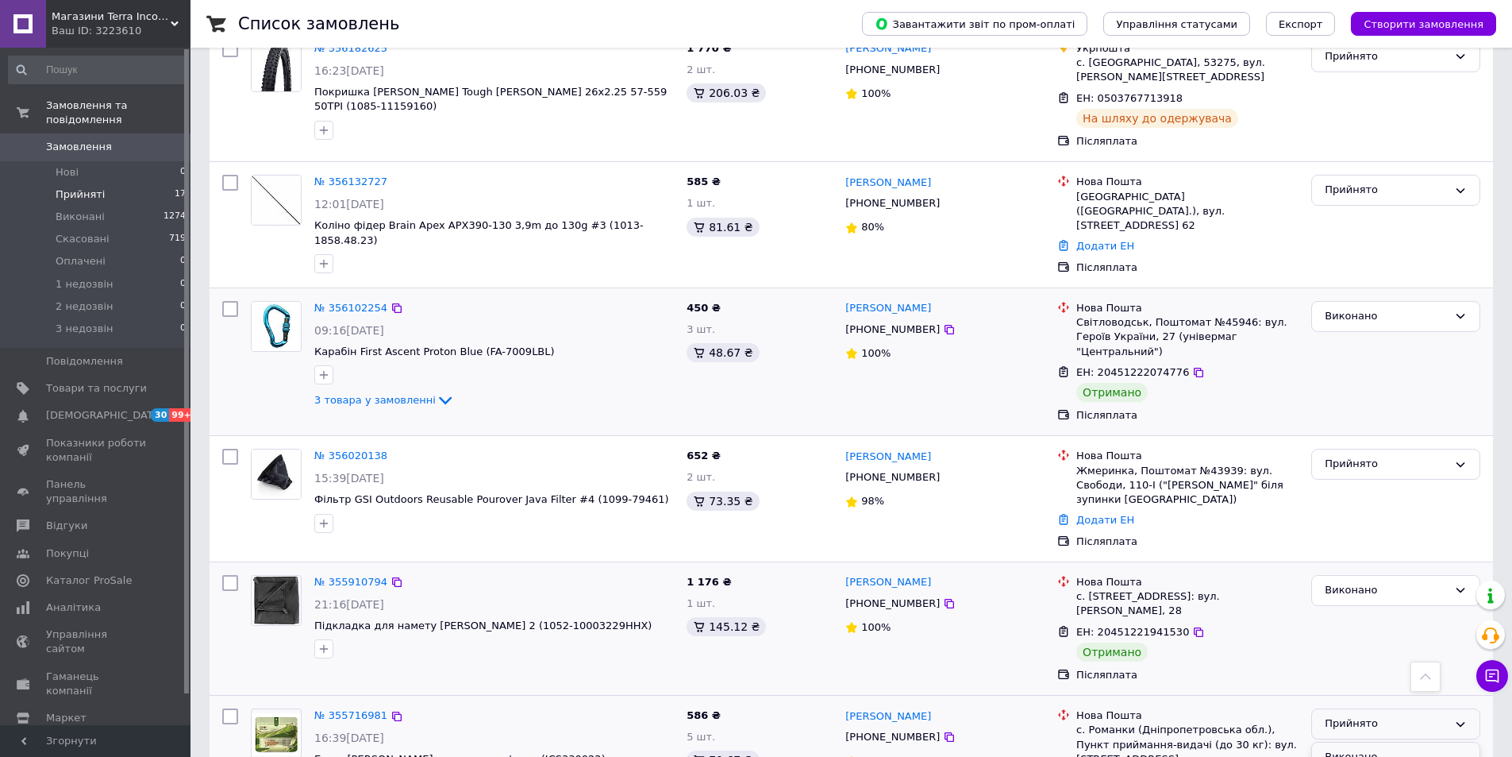
click at [1343, 742] on li "Виконано" at bounding box center [1396, 756] width 168 height 29
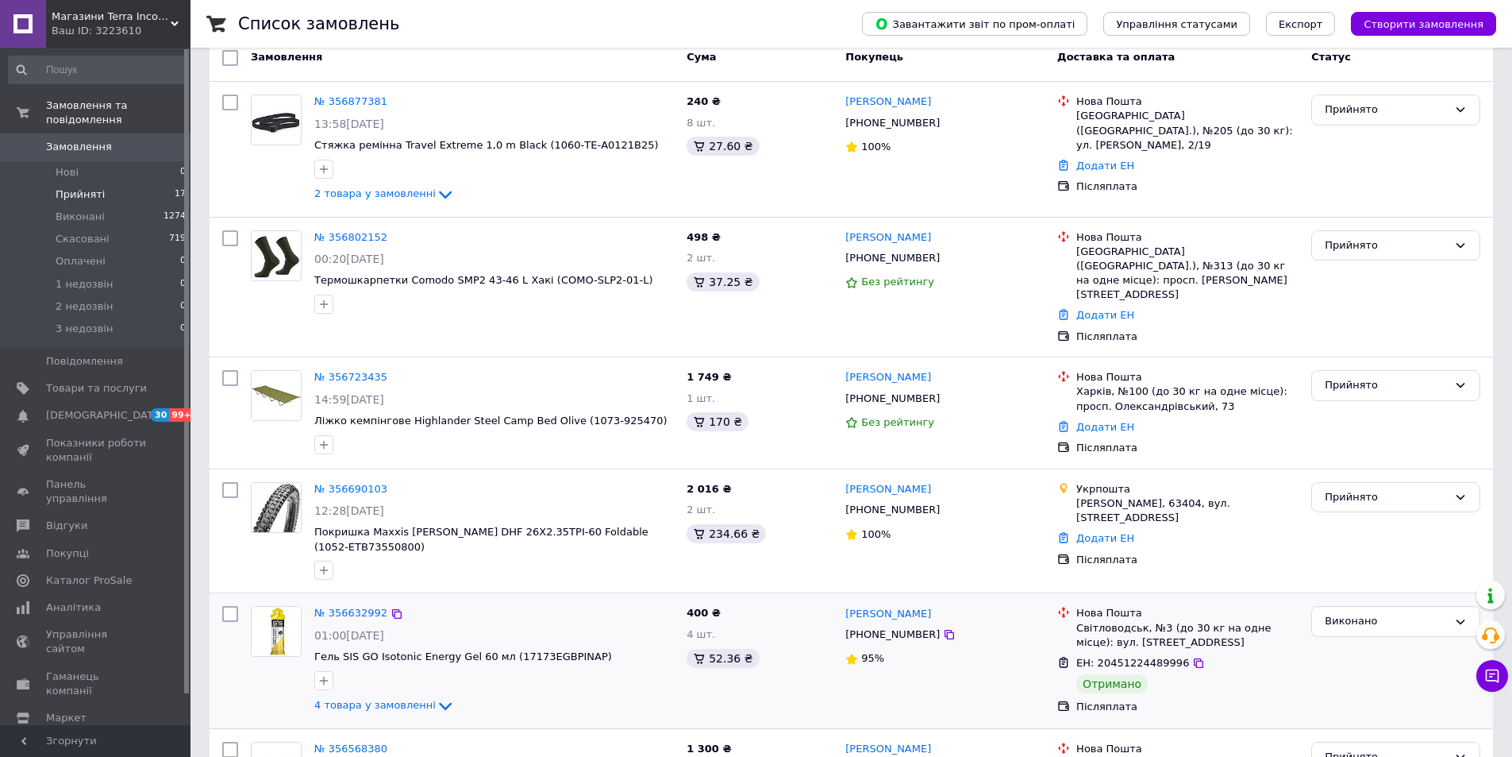
scroll to position [0, 0]
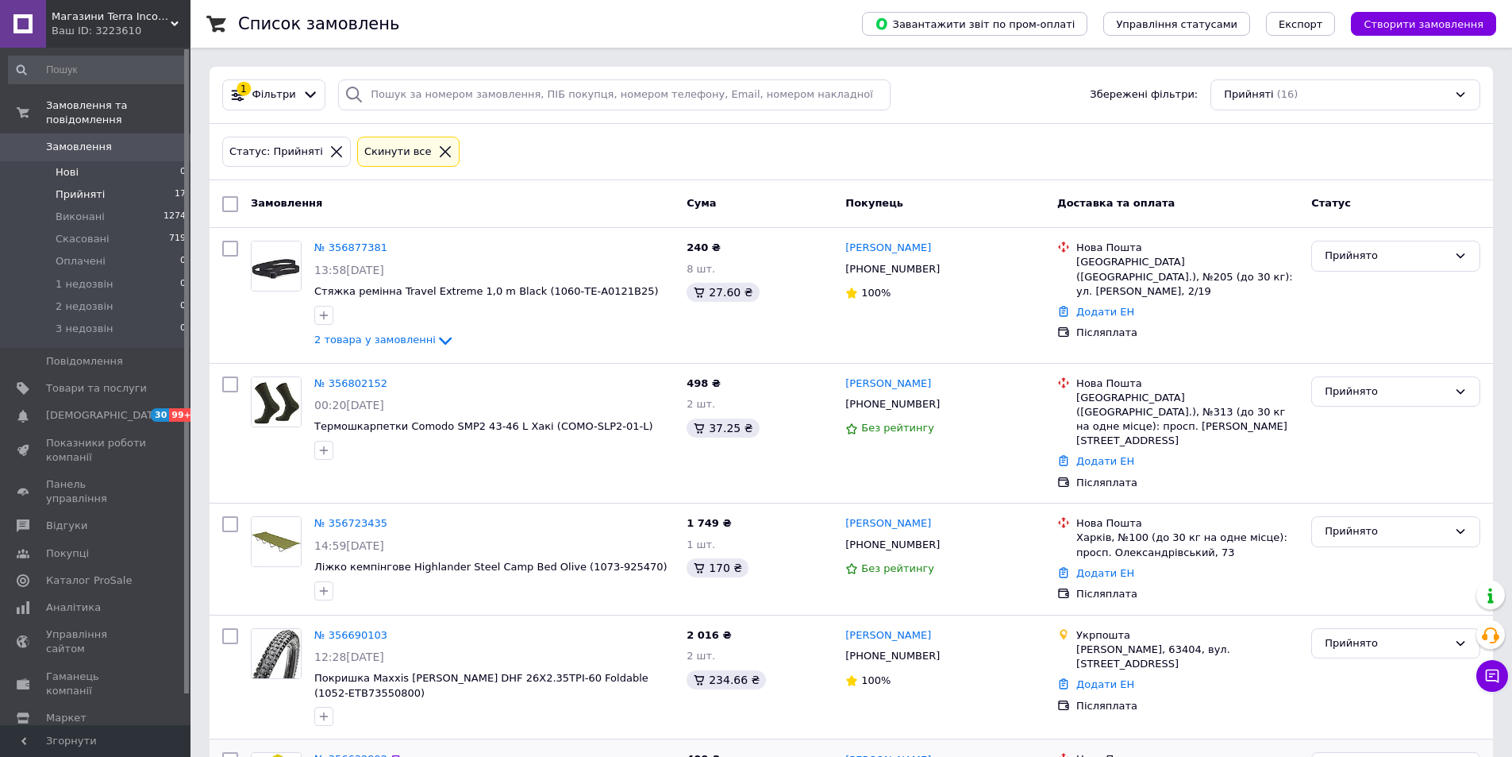
click at [66, 165] on span "Нові" at bounding box center [67, 172] width 23 height 14
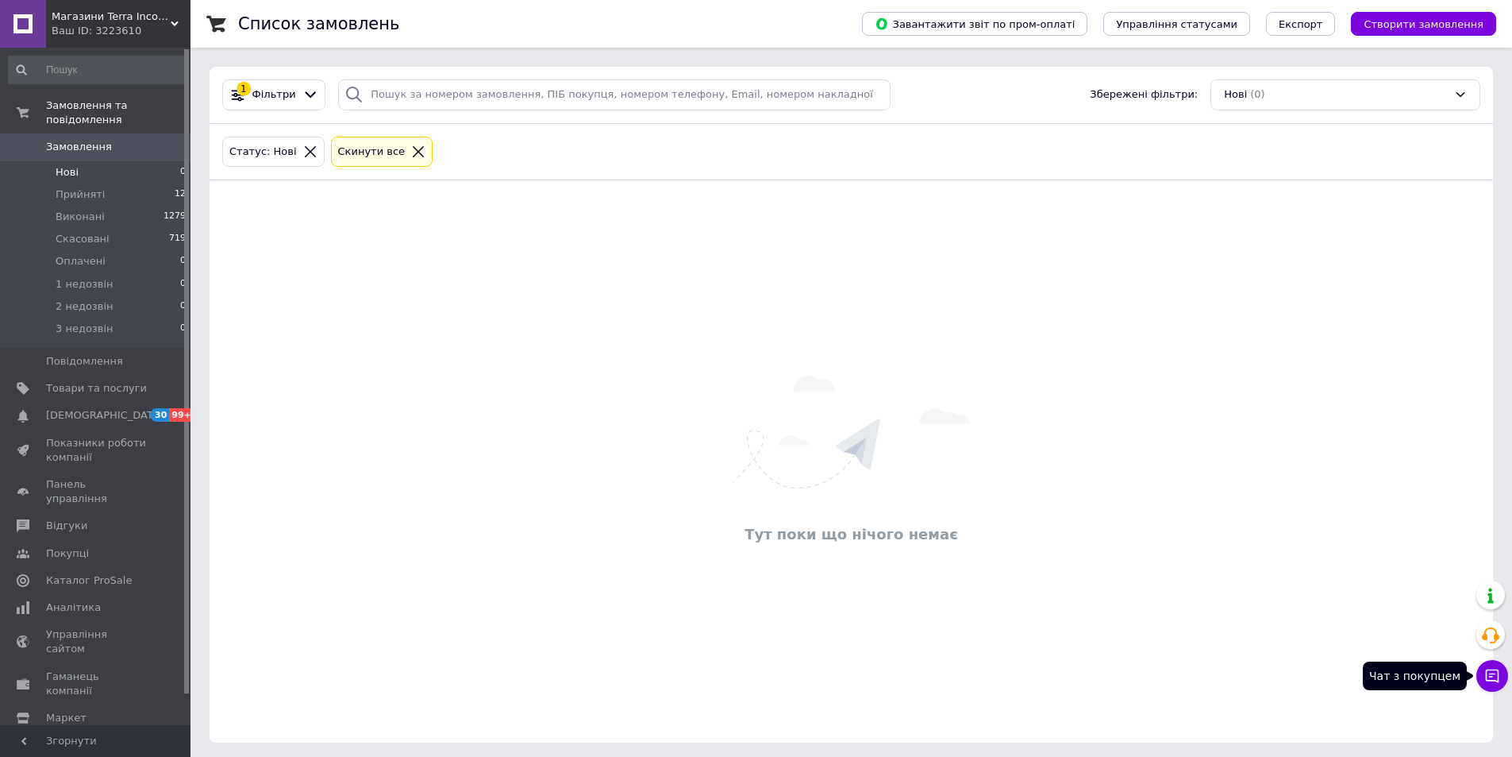
click at [1488, 670] on icon at bounding box center [1492, 675] width 13 height 13
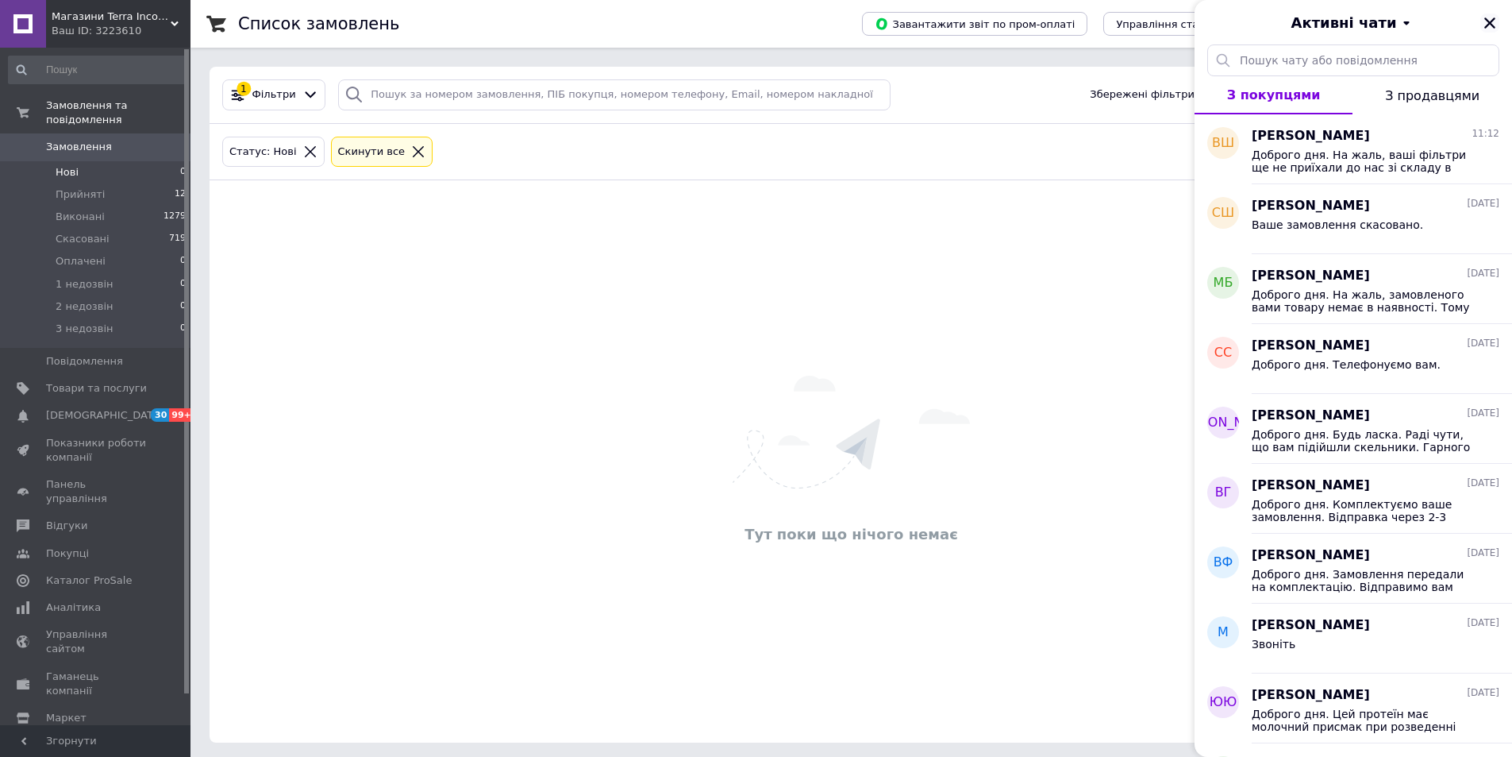
click at [1487, 17] on icon "Закрити" at bounding box center [1490, 23] width 14 height 14
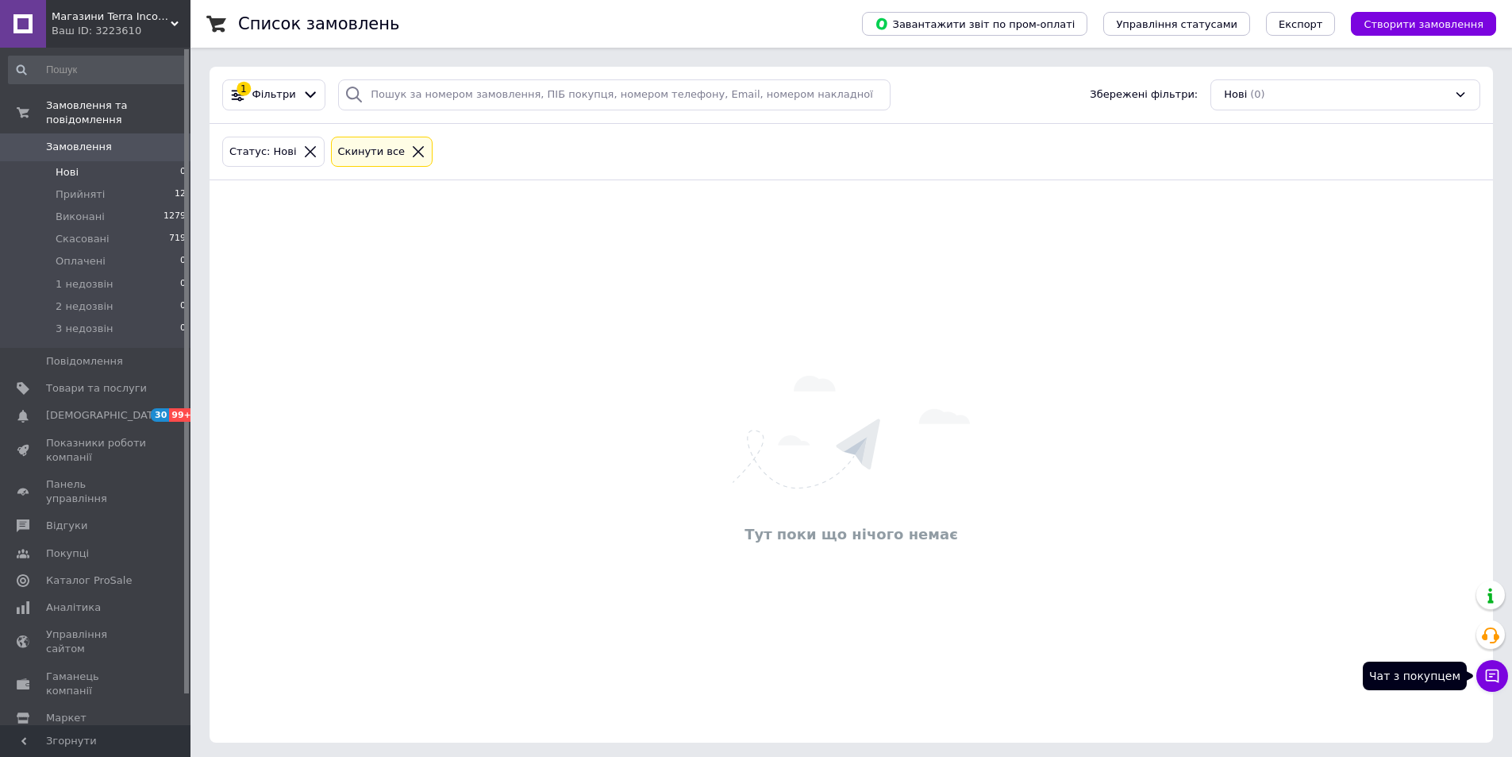
click at [1491, 681] on icon at bounding box center [1492, 676] width 16 height 16
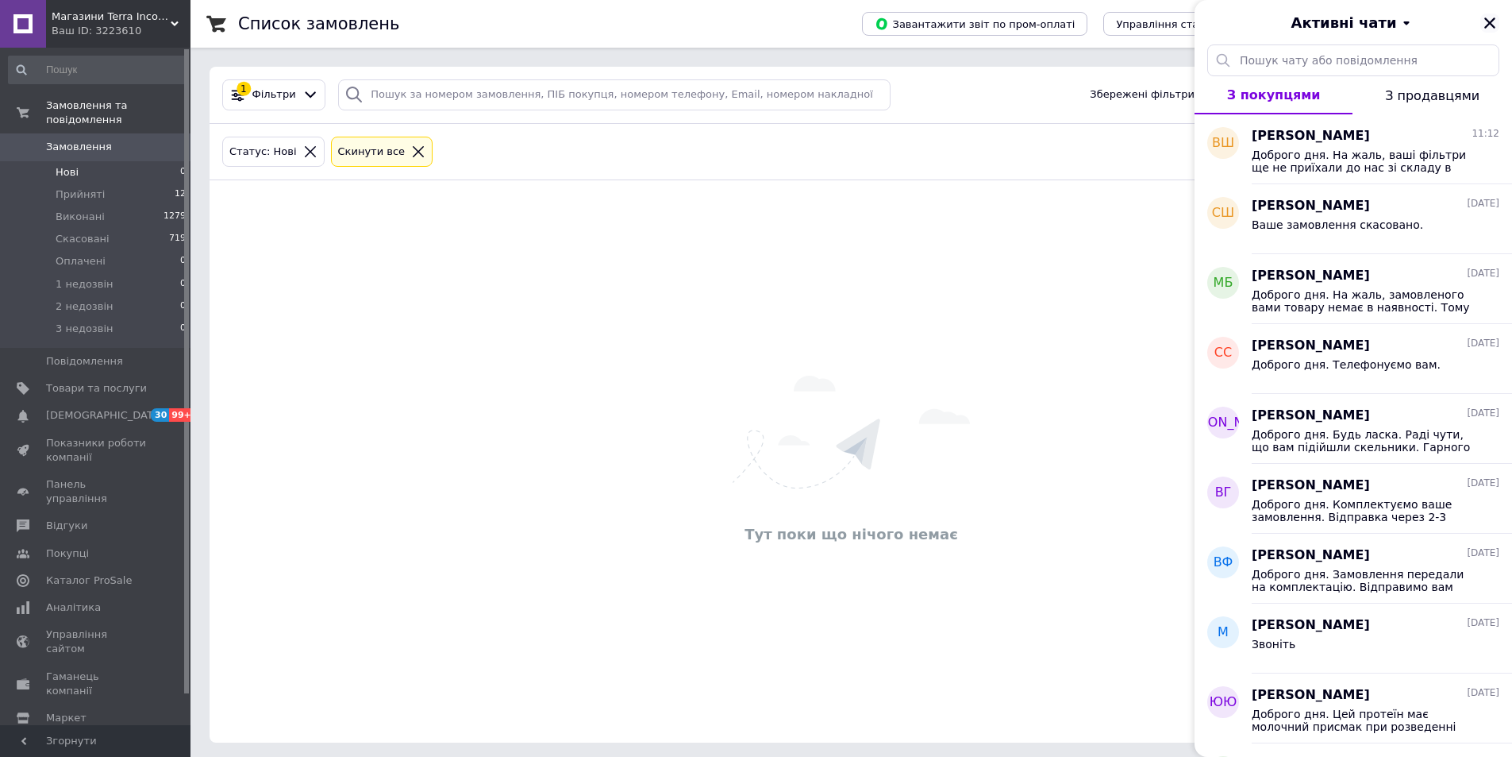
click at [1492, 26] on icon "Закрити" at bounding box center [1489, 22] width 11 height 11
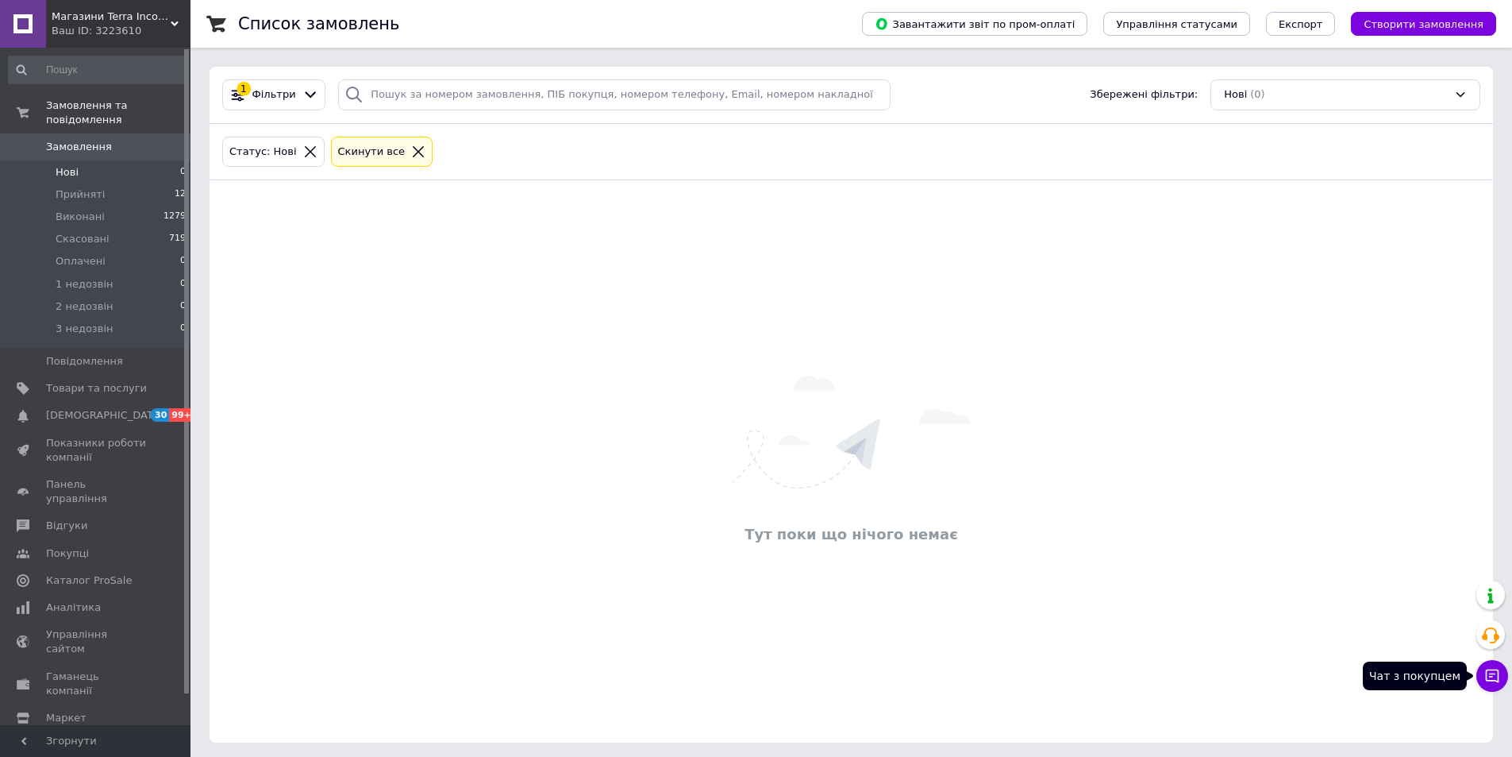
click at [1492, 686] on button "Чат з покупцем" at bounding box center [1493, 676] width 32 height 32
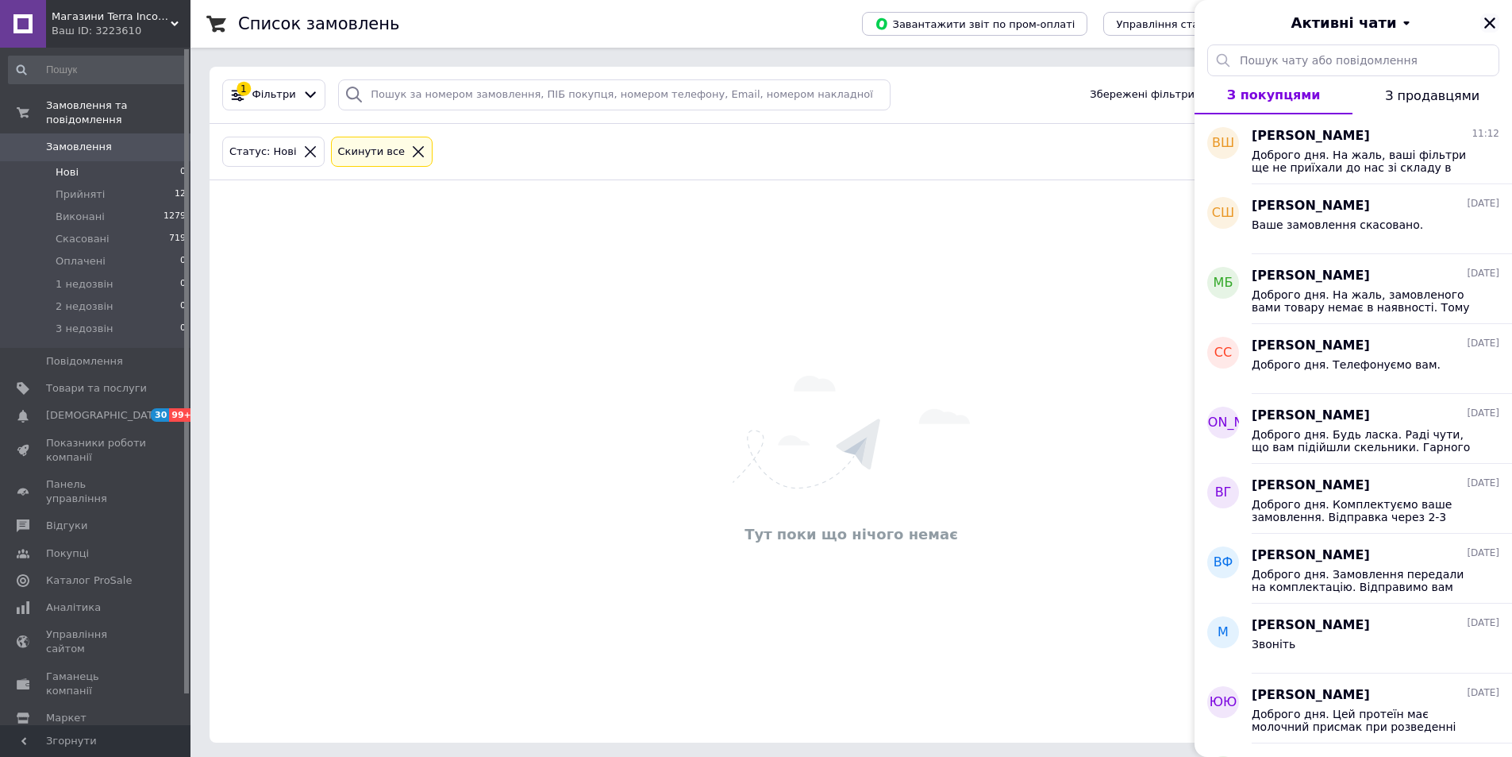
click at [1494, 24] on icon "Закрити" at bounding box center [1490, 23] width 14 height 14
